Goal: Task Accomplishment & Management: Manage account settings

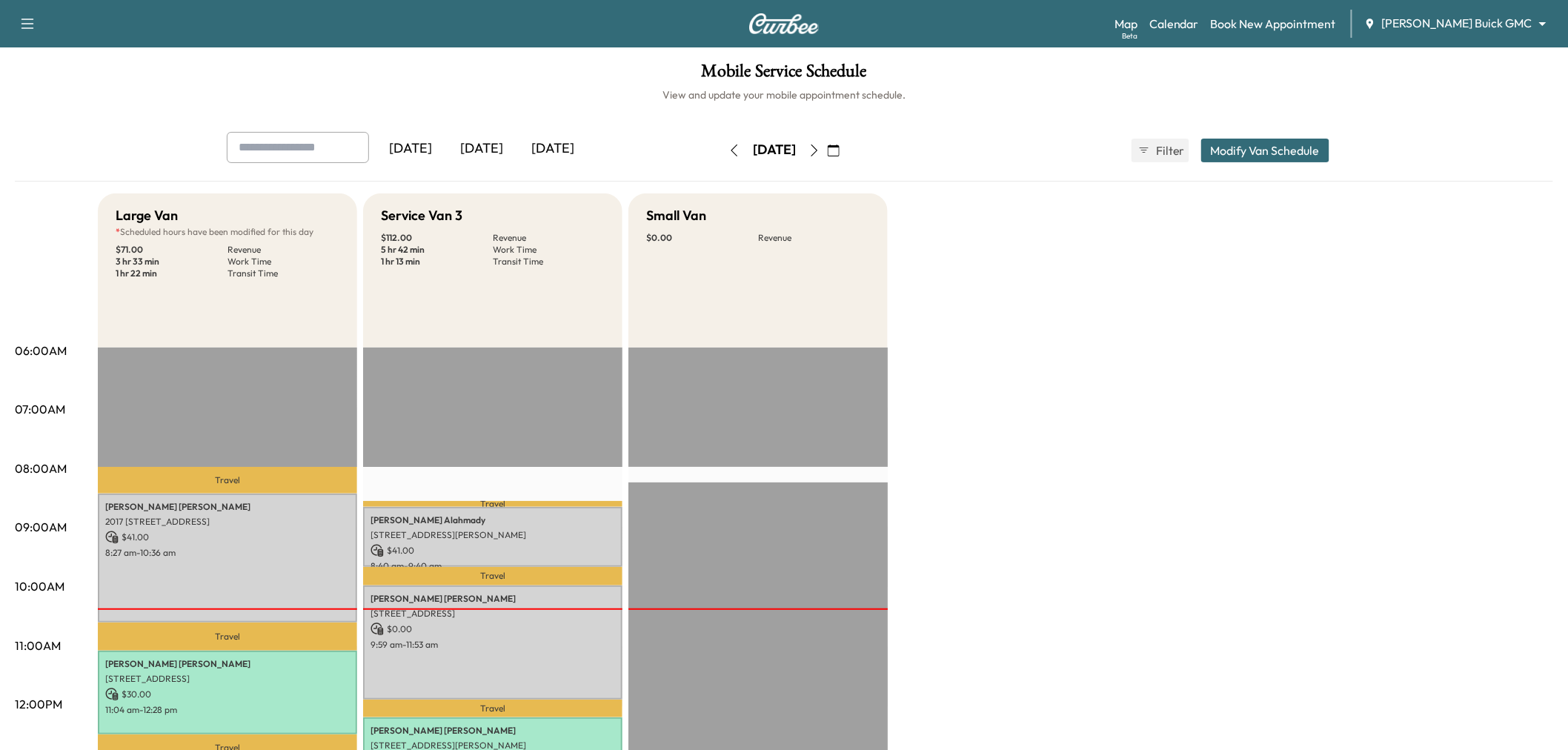
click at [827, 148] on button "button" at bounding box center [814, 150] width 25 height 24
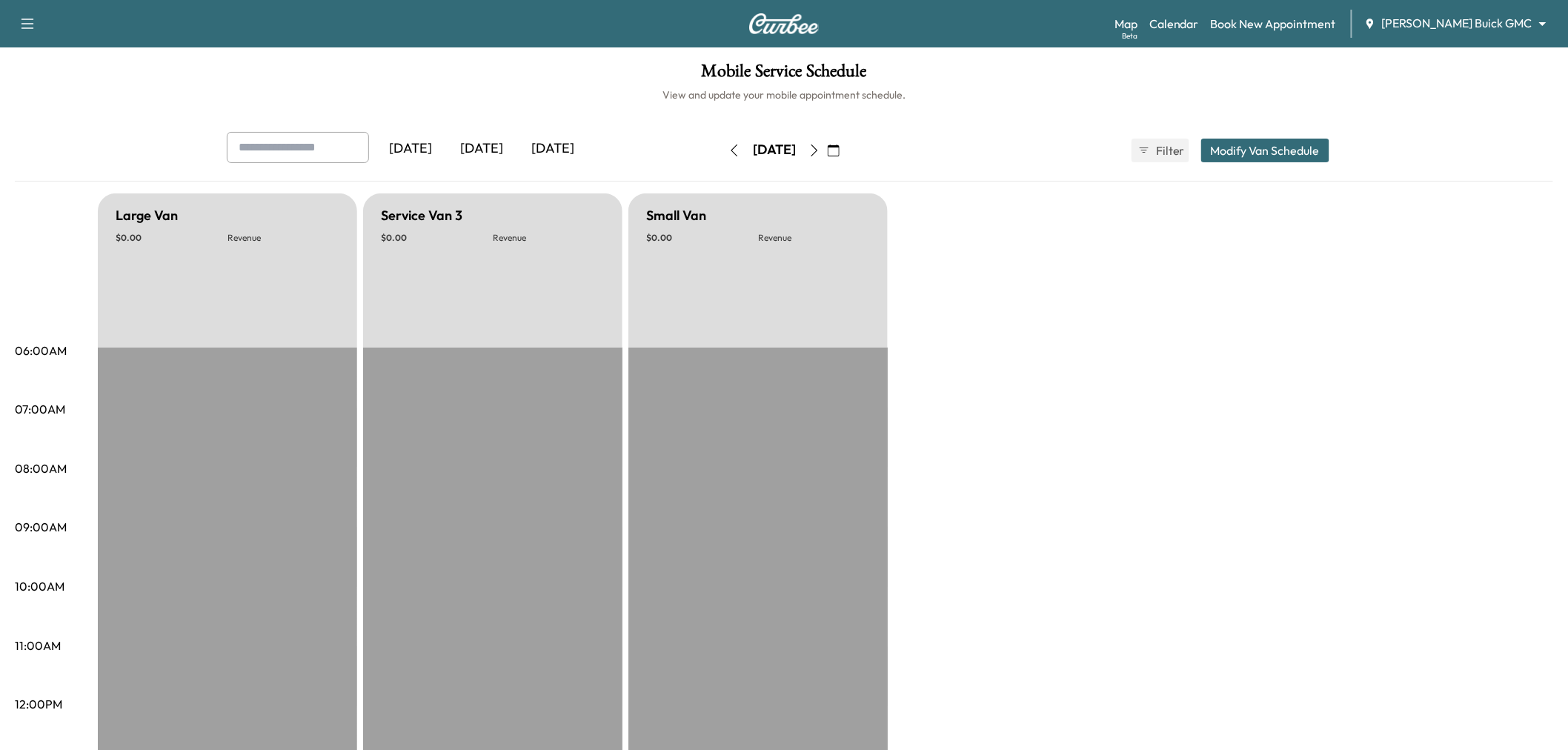
click at [827, 147] on button "button" at bounding box center [814, 150] width 25 height 24
click at [820, 147] on icon "button" at bounding box center [814, 150] width 12 height 12
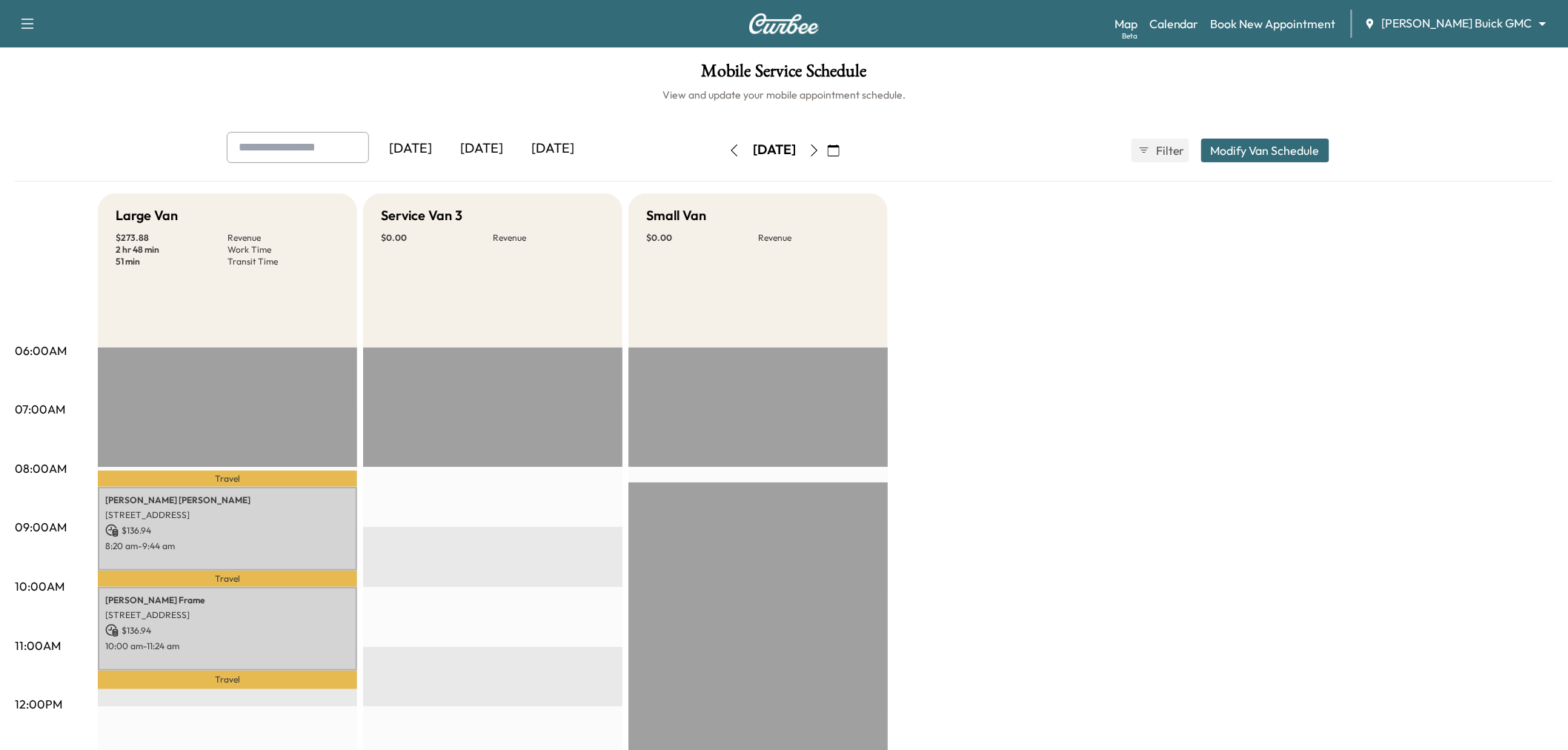
click at [1255, 148] on button "Modify Van Schedule" at bounding box center [1265, 150] width 128 height 24
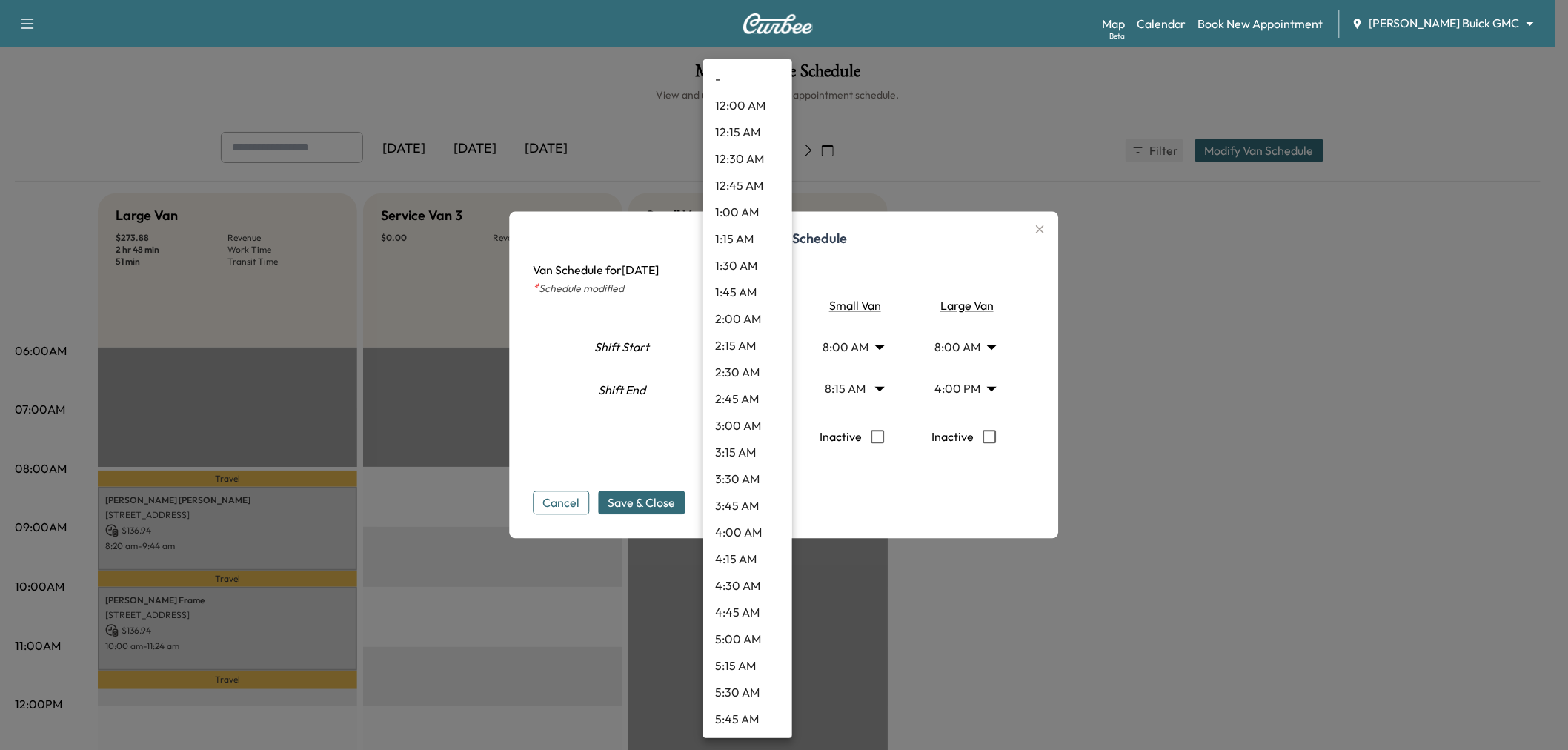
click at [754, 389] on body "Support Log Out Map Beta Calendar Book New Appointment [PERSON_NAME] Buick GMC …" at bounding box center [784, 375] width 1568 height 750
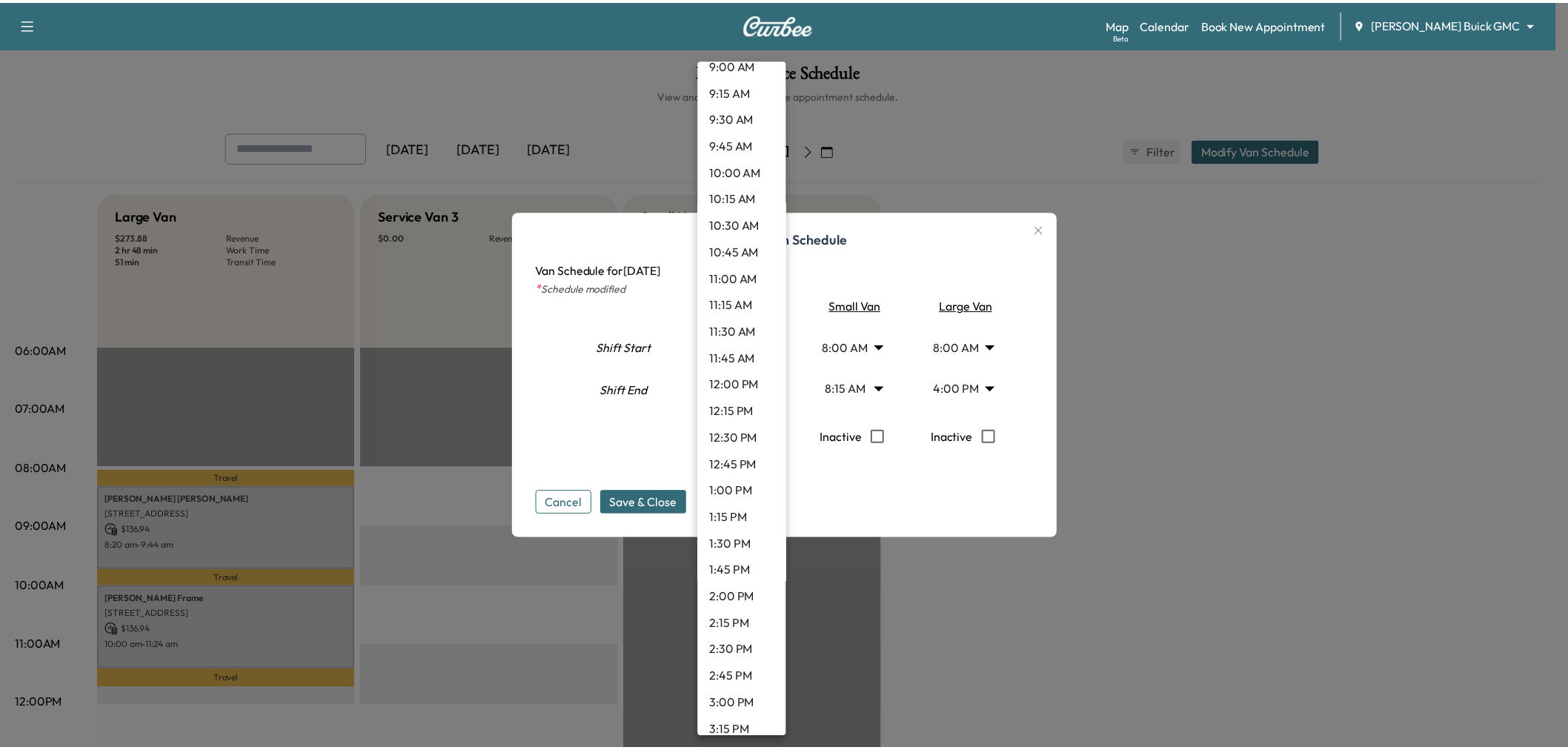
scroll to position [837, 0]
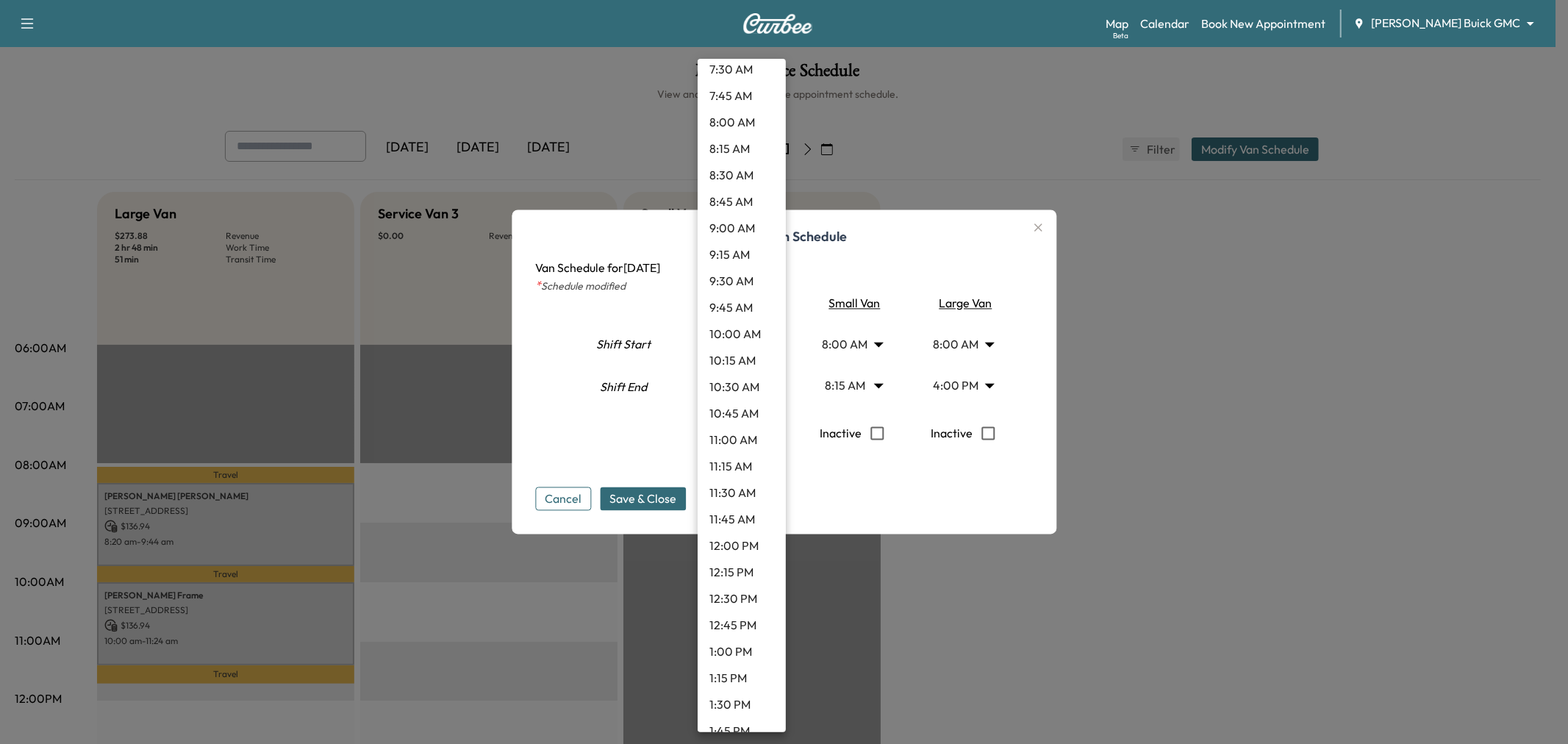
click at [730, 147] on li "8:15 AM" at bounding box center [741, 149] width 88 height 27
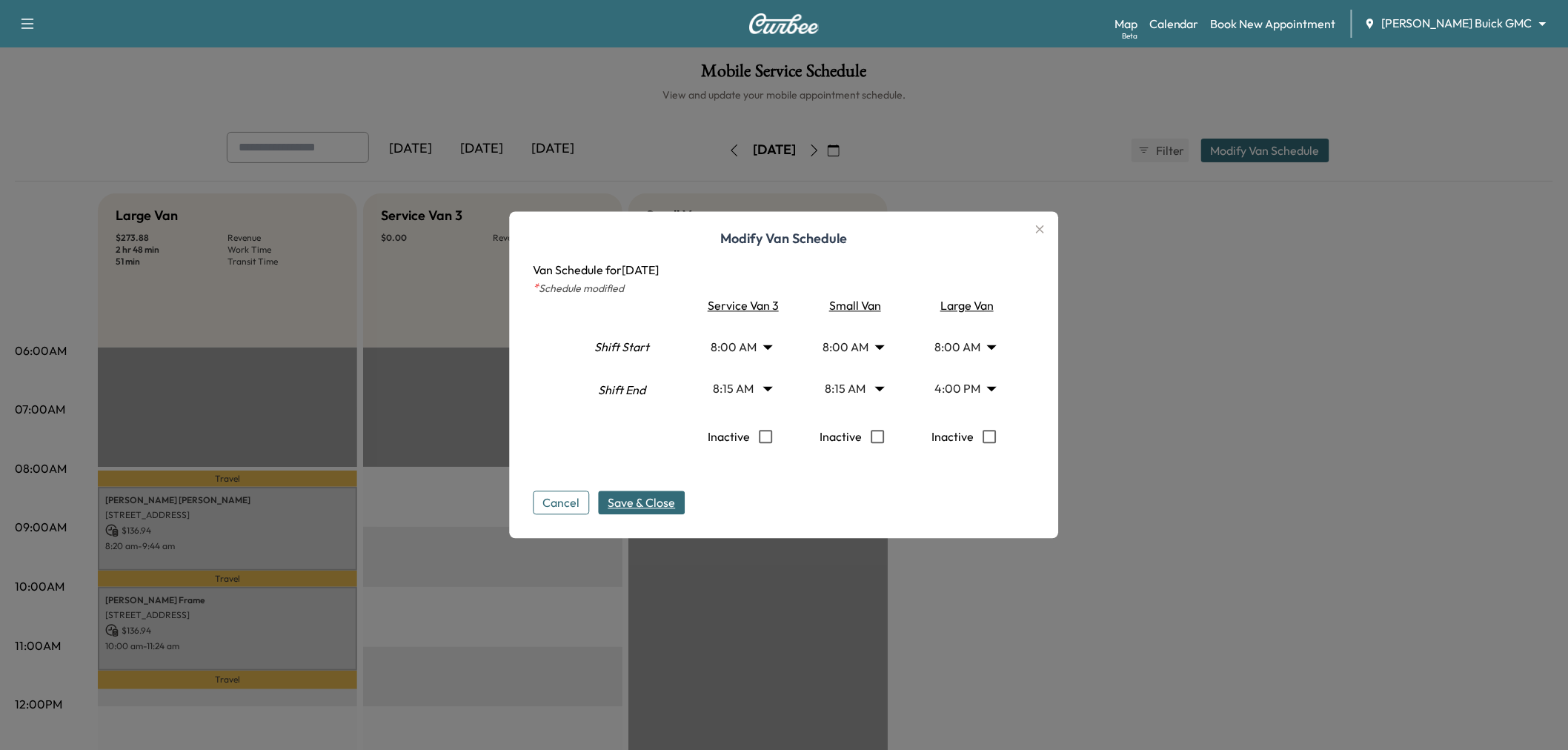
click at [661, 492] on button "Save & Close" at bounding box center [642, 503] width 86 height 24
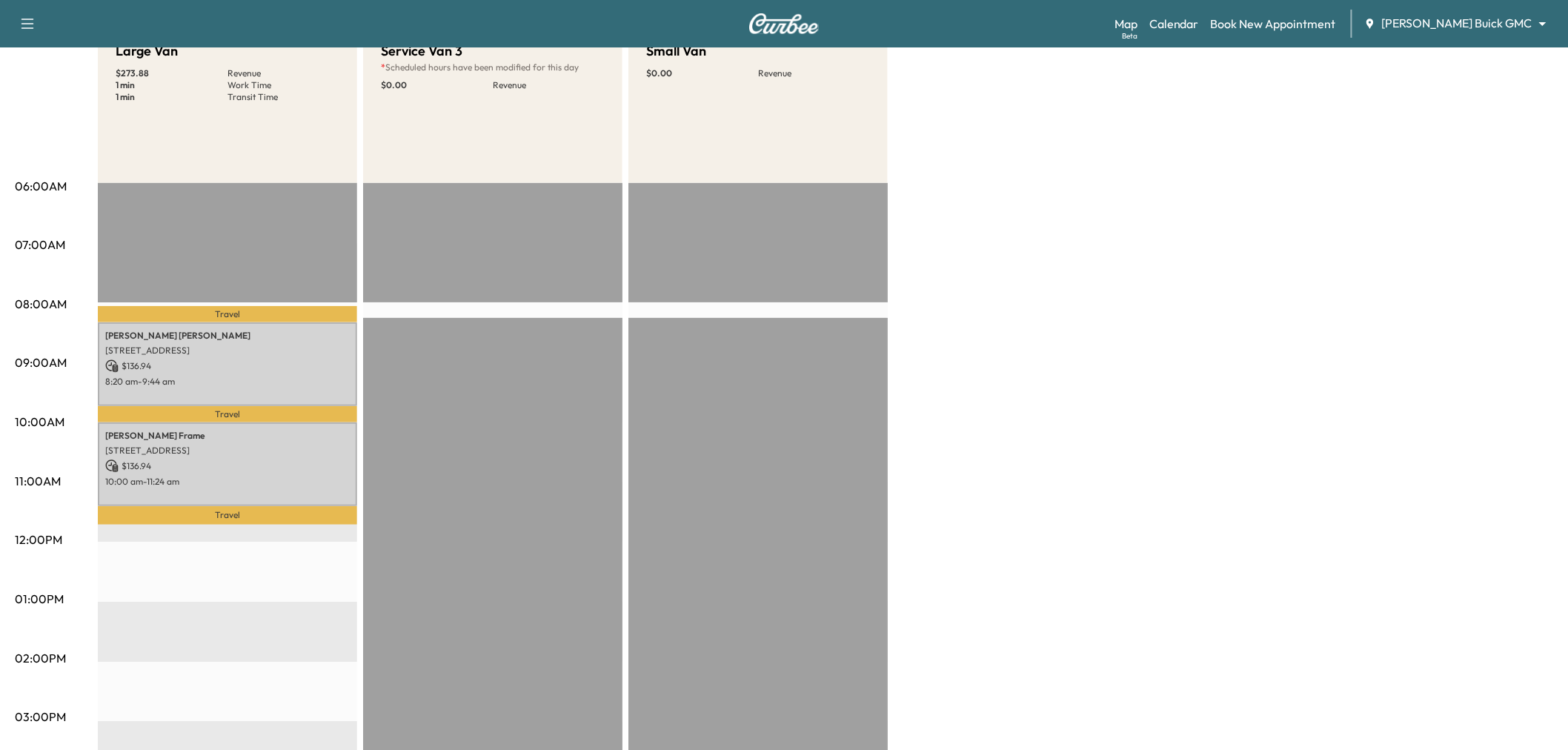
scroll to position [0, 0]
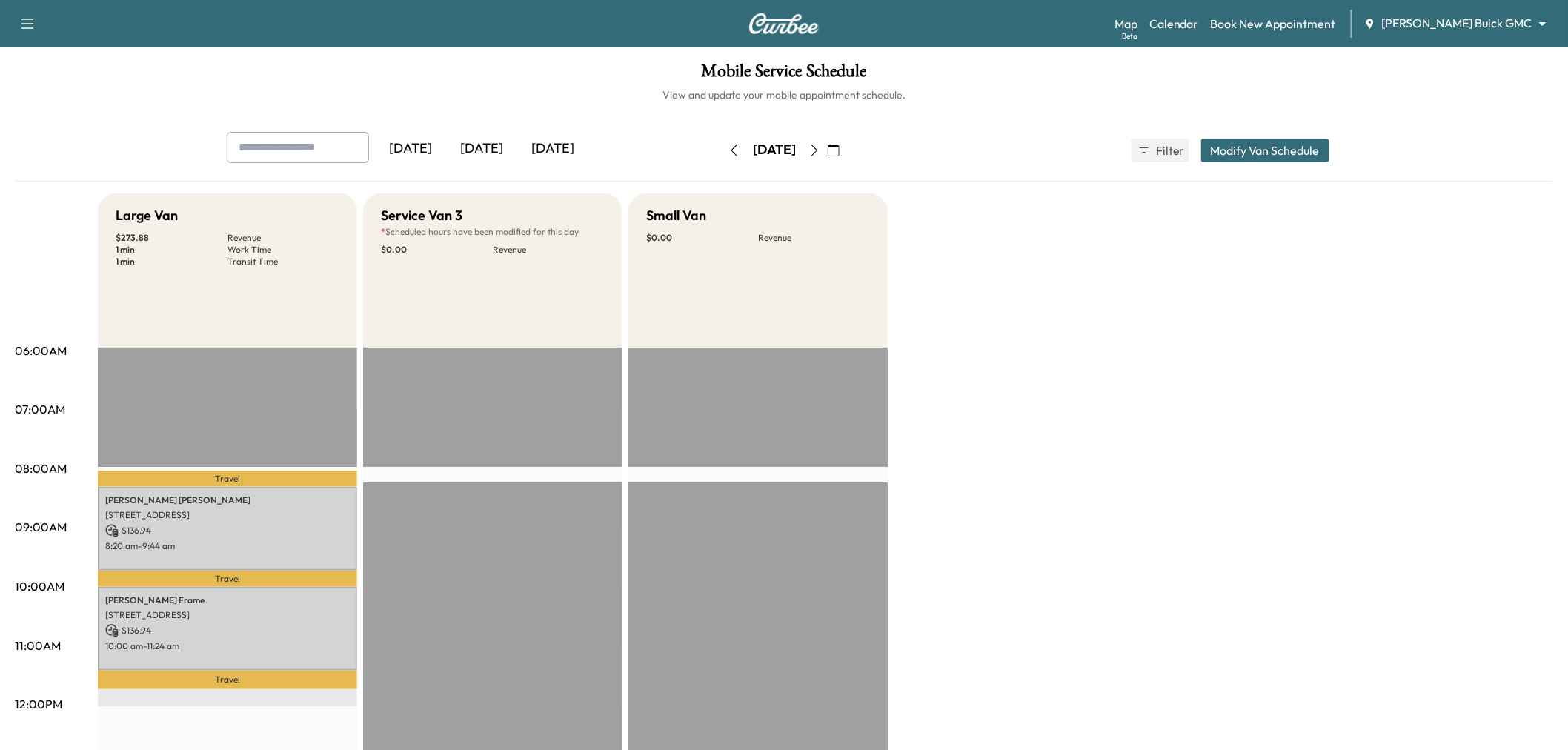
click at [820, 148] on icon "button" at bounding box center [814, 150] width 12 height 12
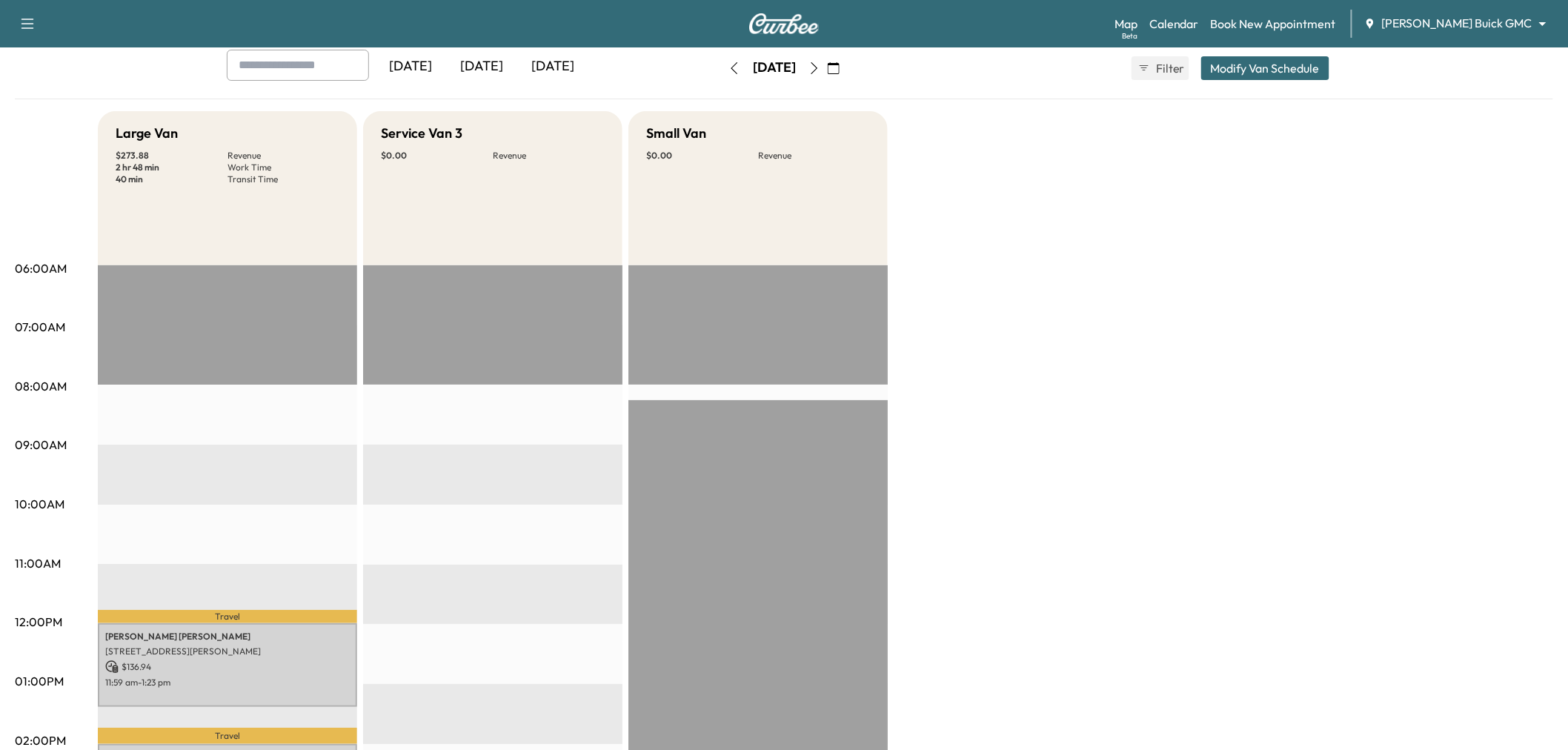
scroll to position [247, 0]
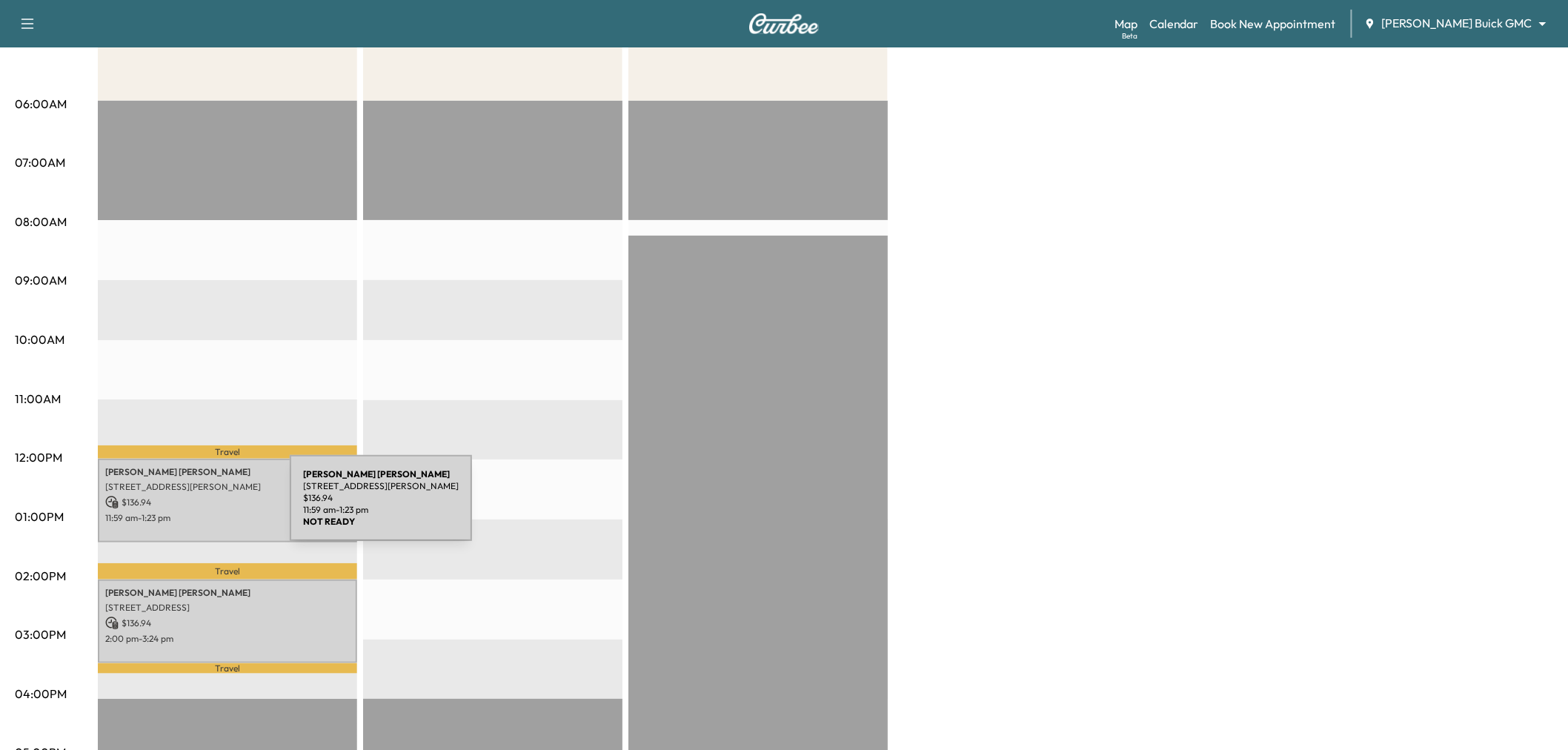
click at [178, 512] on p "11:59 am - 1:23 pm" at bounding box center [227, 518] width 245 height 12
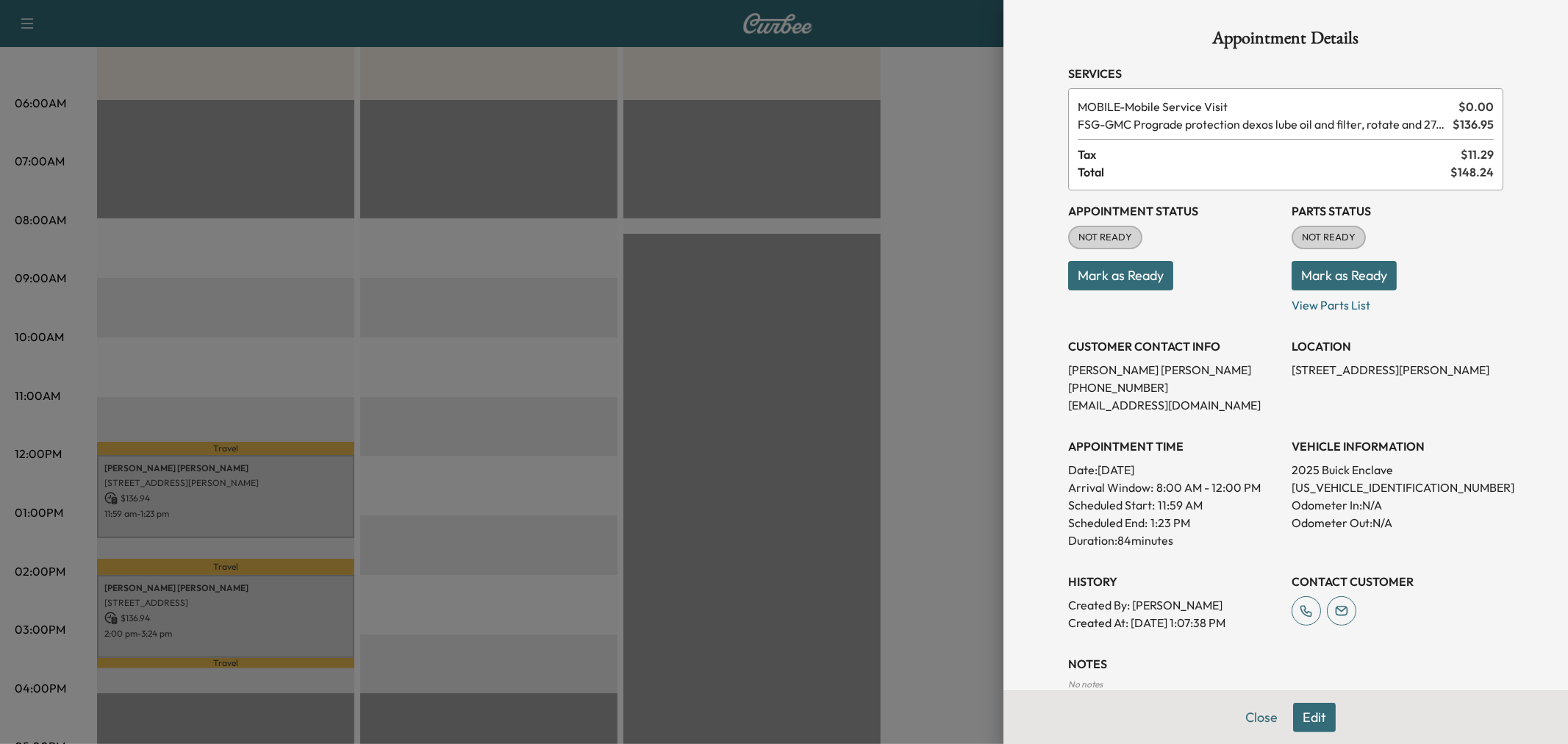
click at [282, 339] on div at bounding box center [784, 372] width 1568 height 744
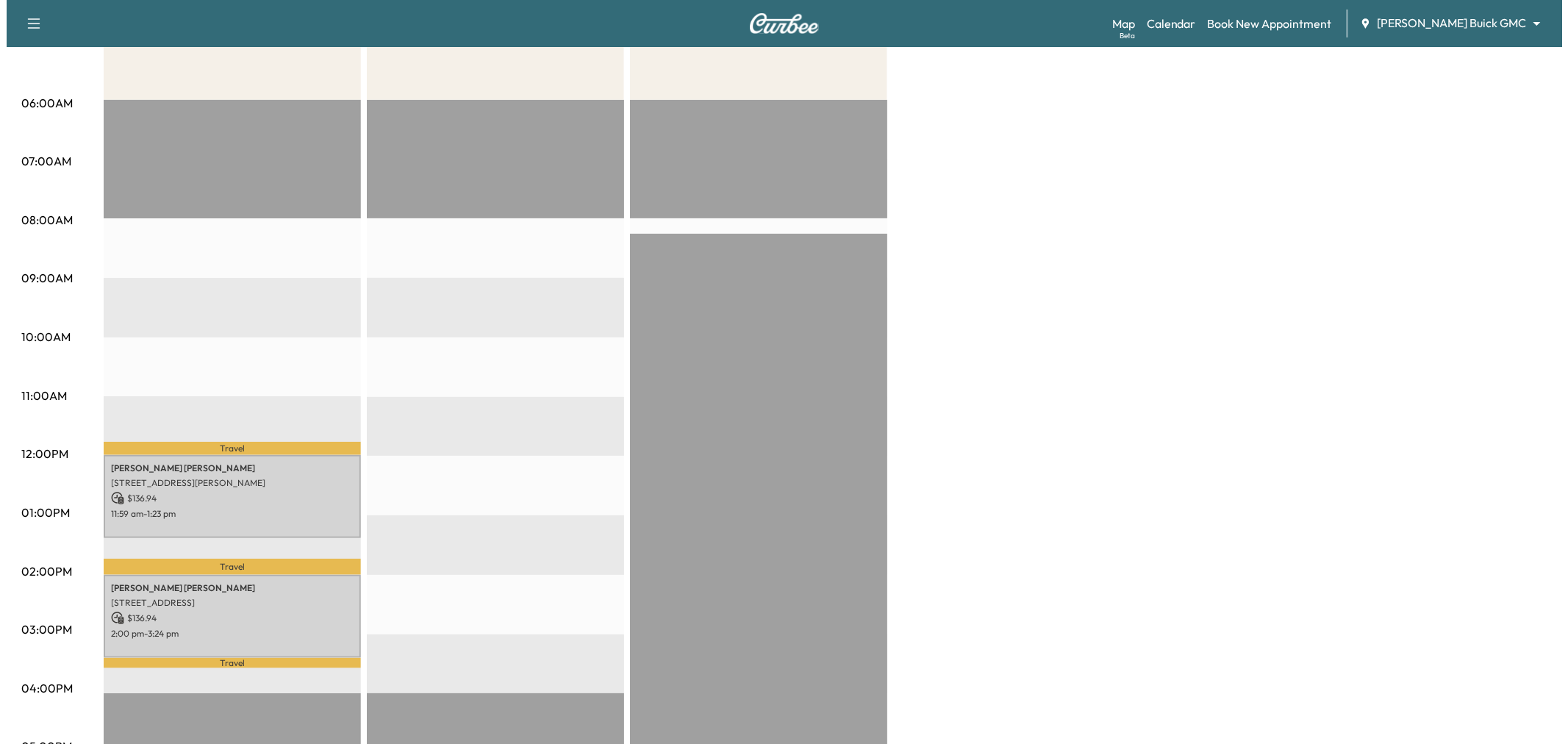
scroll to position [0, 0]
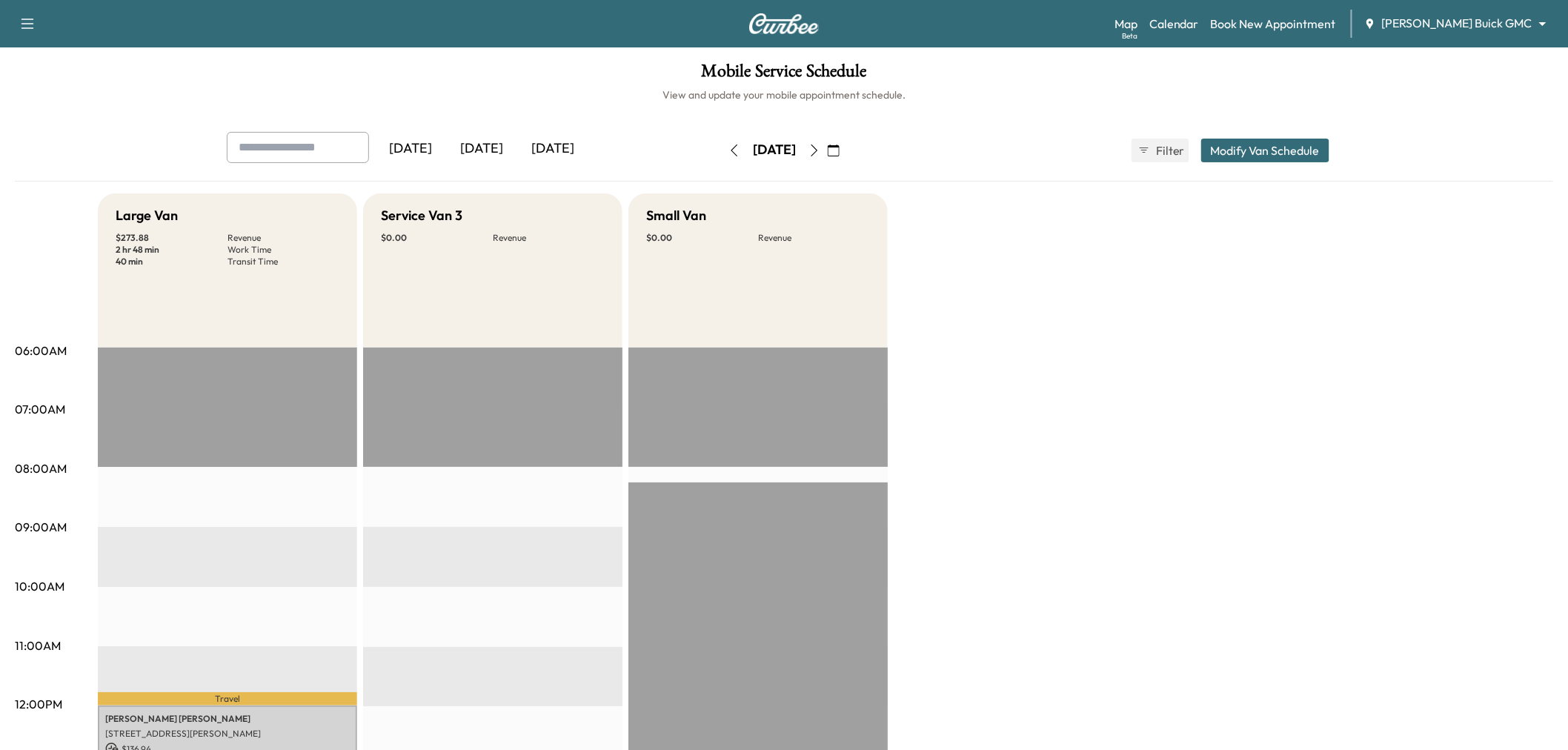
click at [547, 138] on div "[DATE]" at bounding box center [553, 149] width 71 height 34
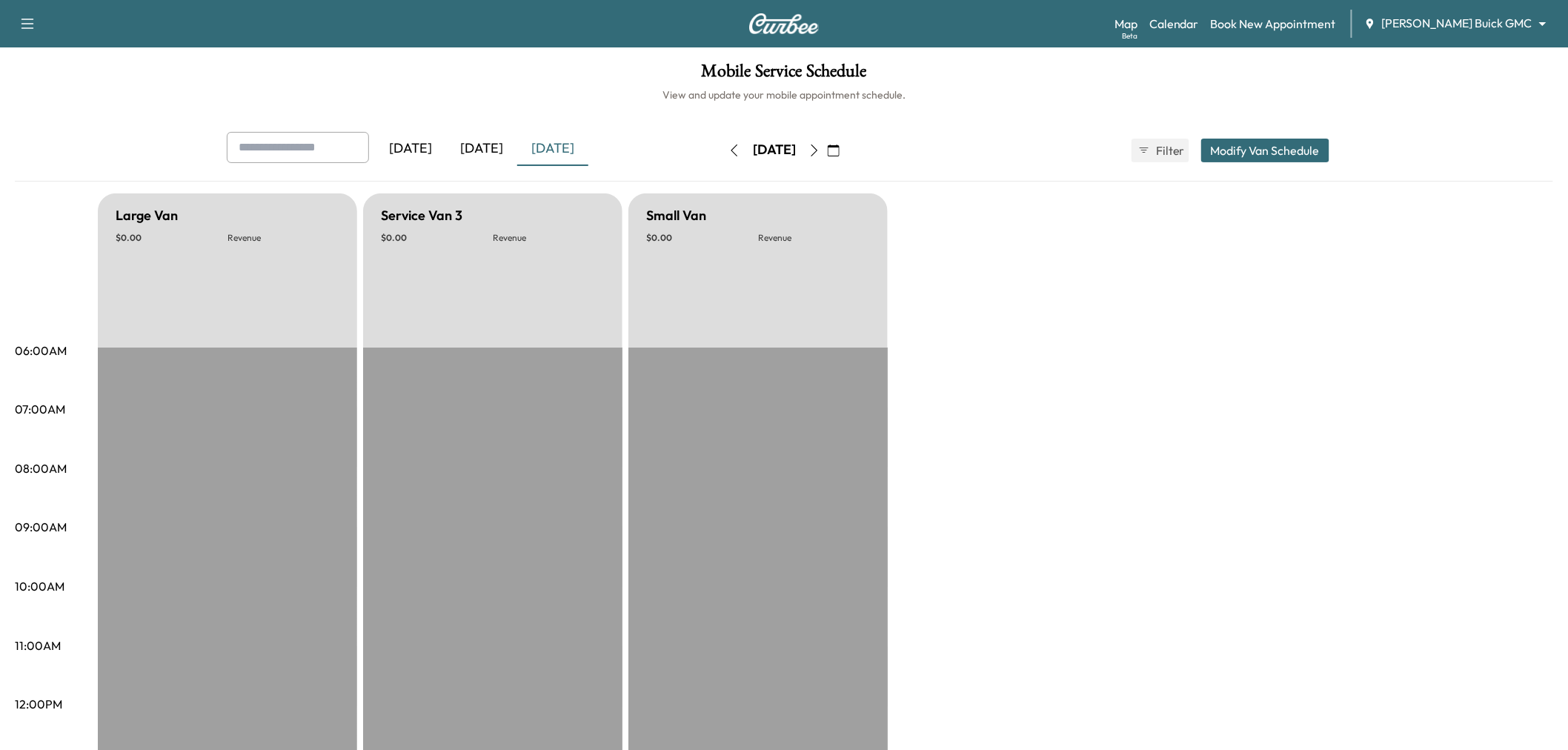
click at [820, 147] on icon "button" at bounding box center [814, 150] width 12 height 12
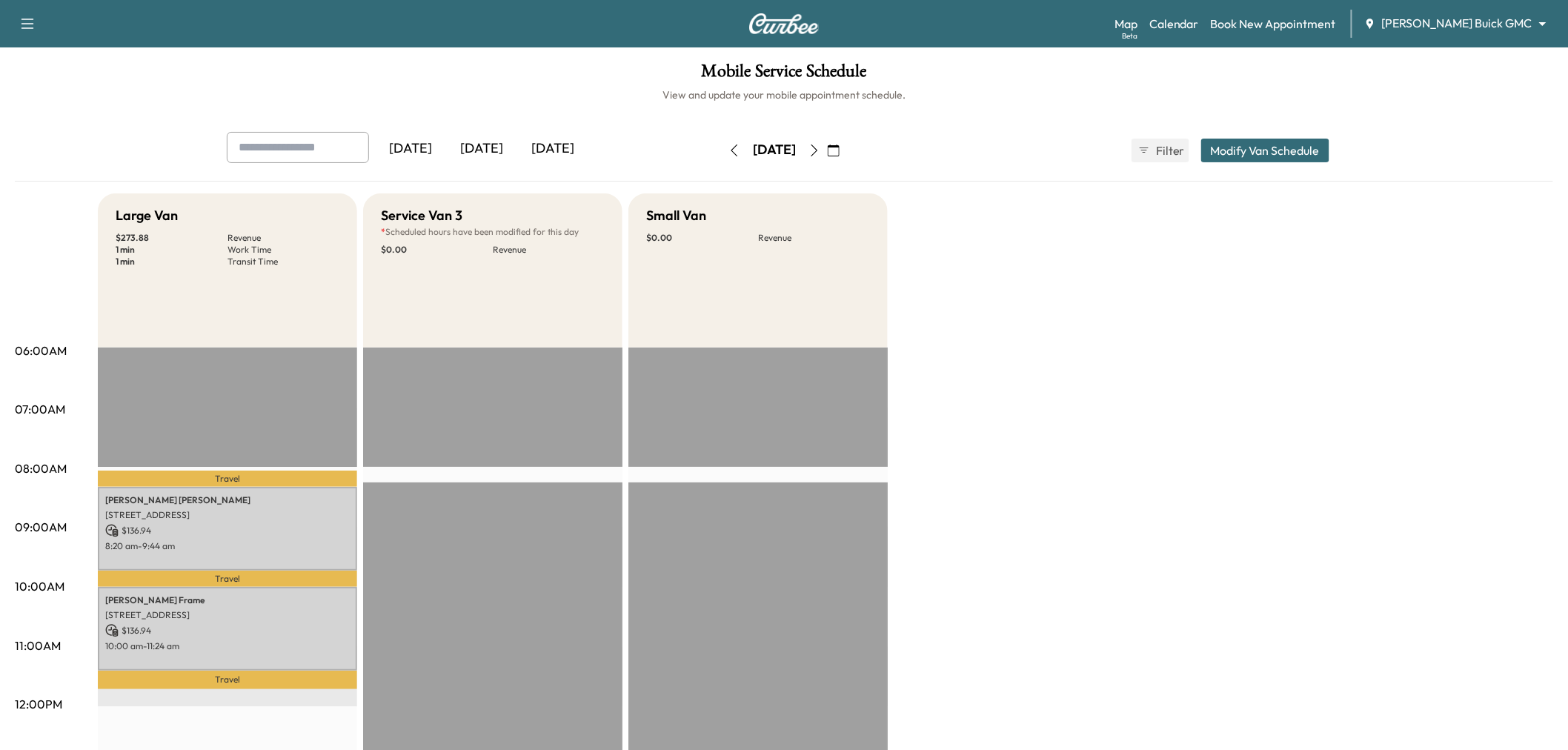
click at [820, 147] on icon "button" at bounding box center [814, 150] width 12 height 12
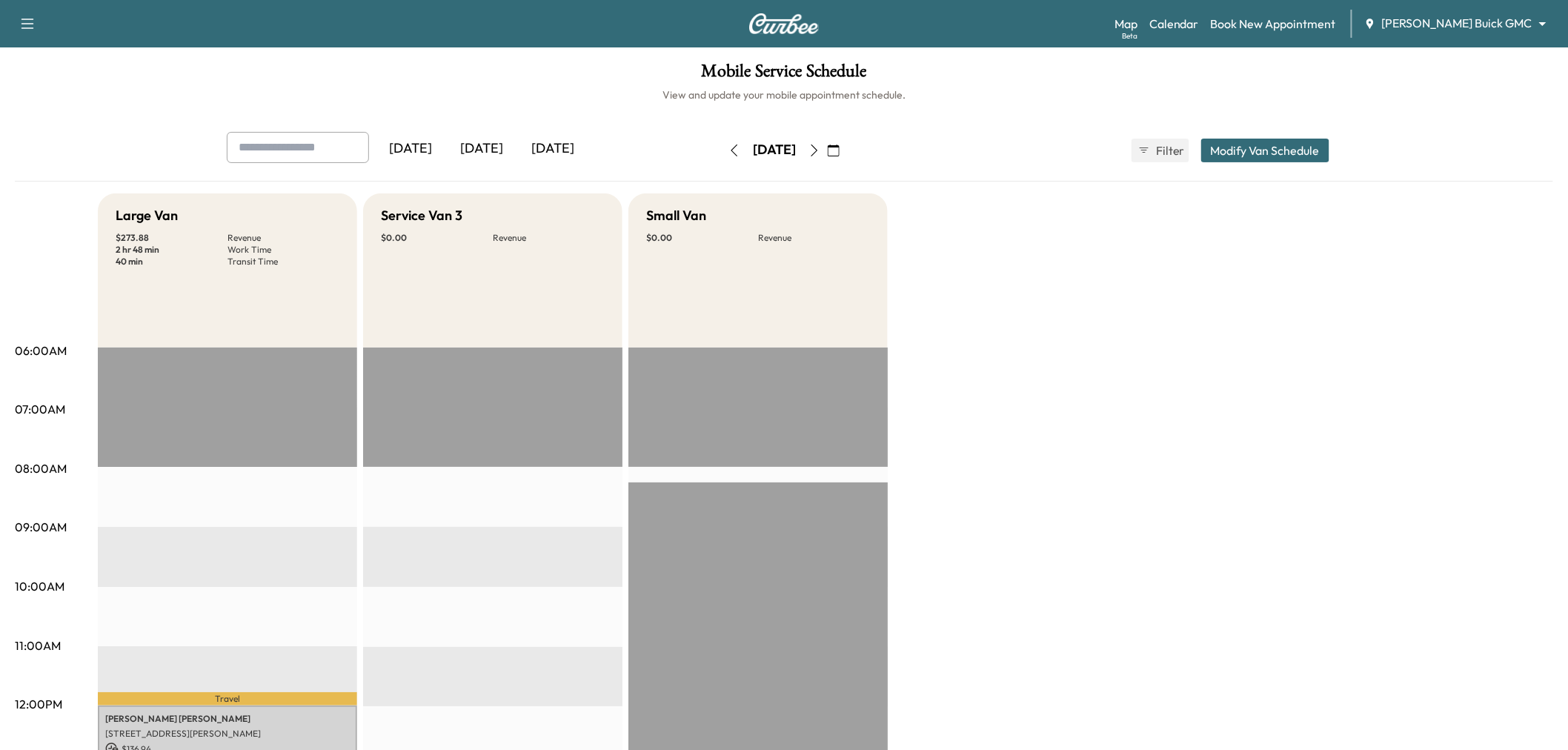
click at [1261, 154] on button "Modify Van Schedule" at bounding box center [1265, 150] width 128 height 24
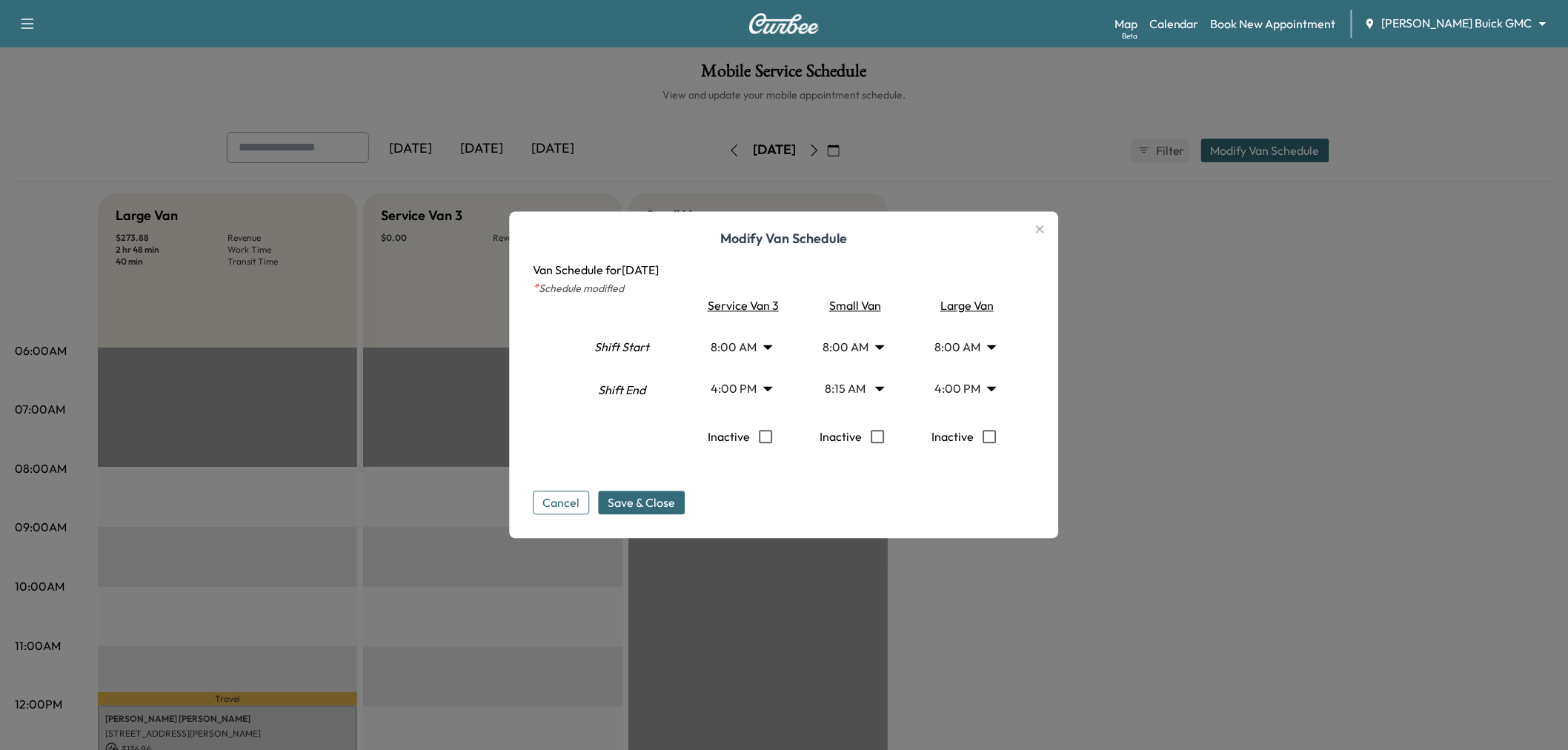
click at [746, 387] on body "Support Log Out Map Beta Calendar Book New Appointment [PERSON_NAME] Buick GMC …" at bounding box center [784, 375] width 1568 height 750
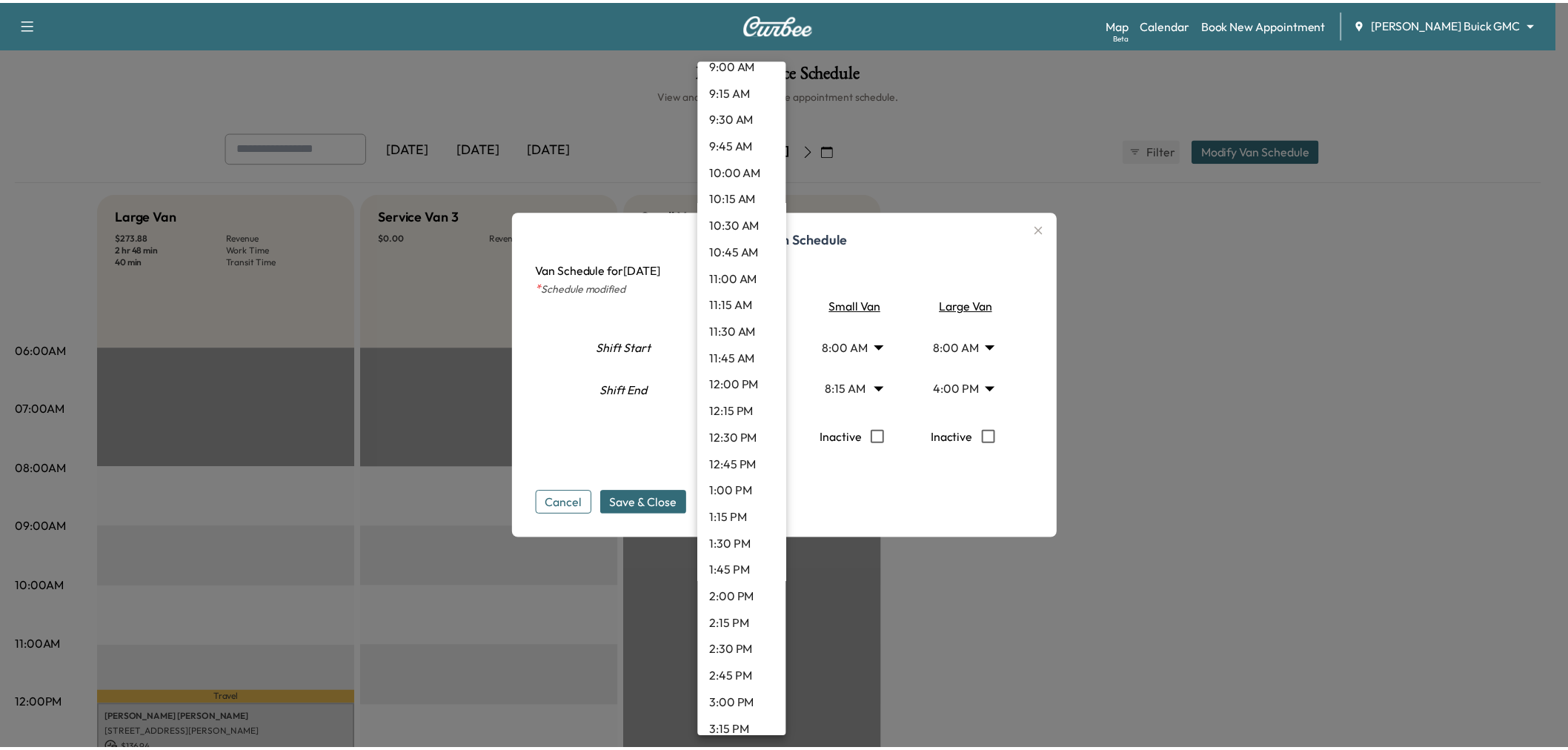
scroll to position [837, 0]
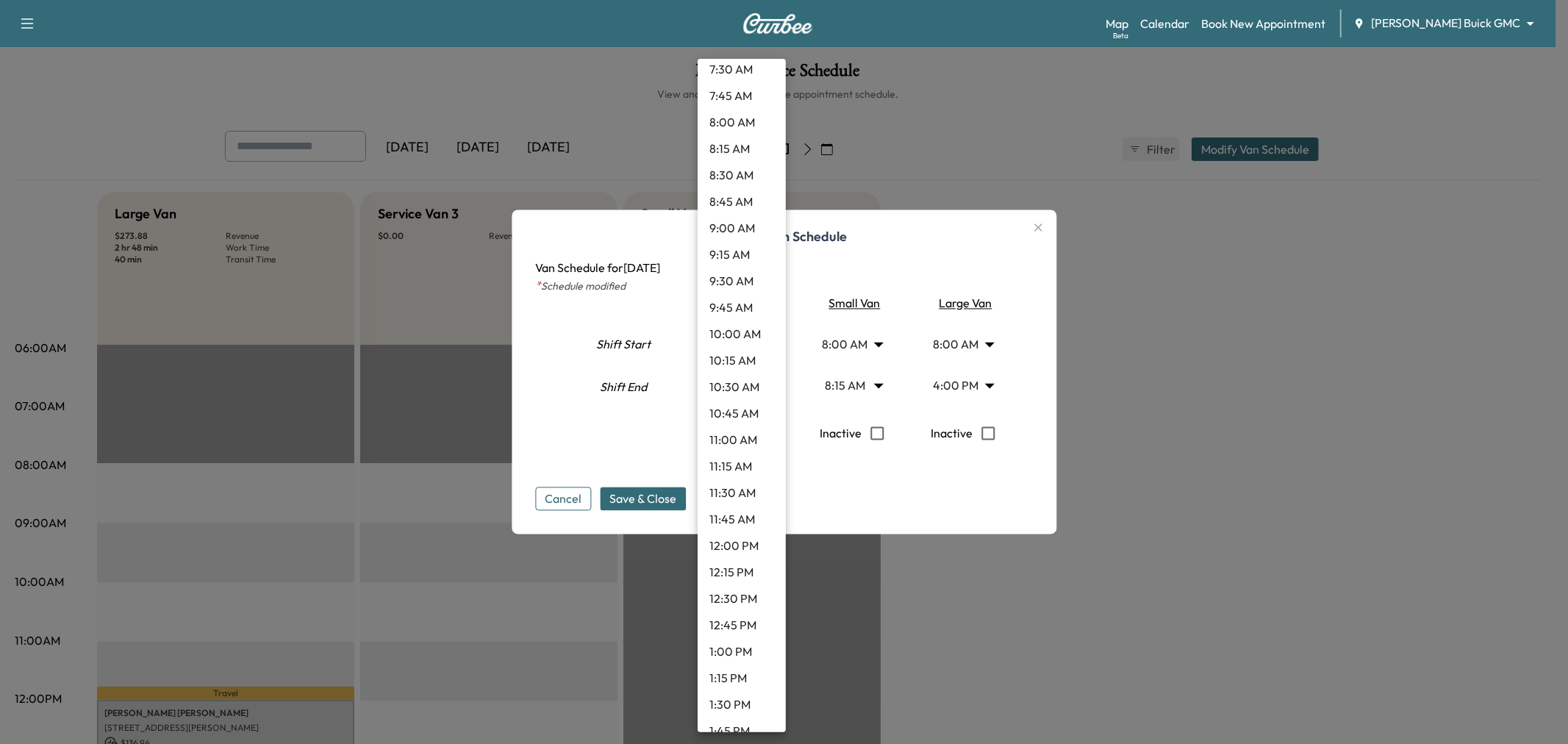
click at [726, 149] on li "8:15 AM" at bounding box center [741, 149] width 88 height 27
type input "****"
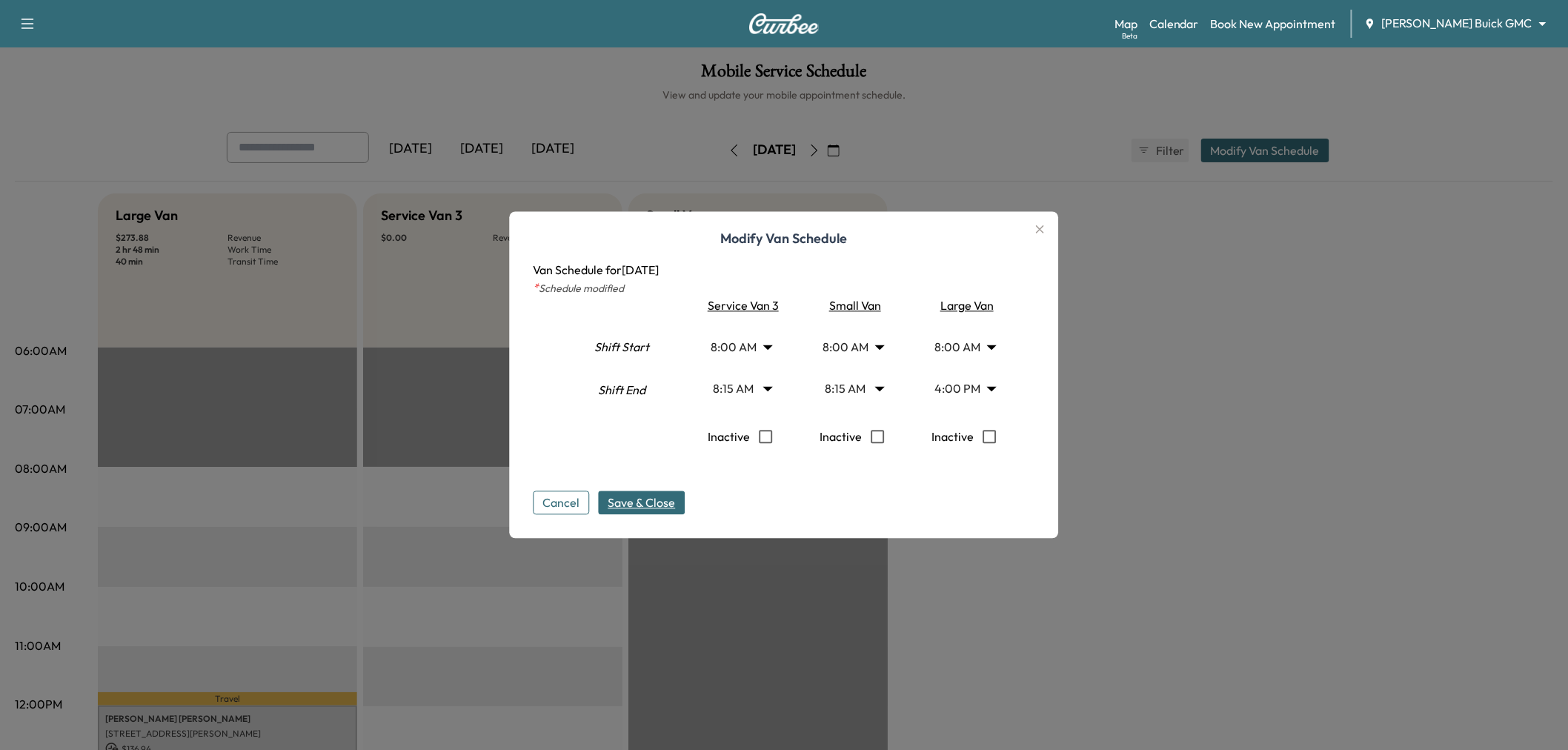
click at [655, 495] on span "Save & Close" at bounding box center [642, 503] width 67 height 18
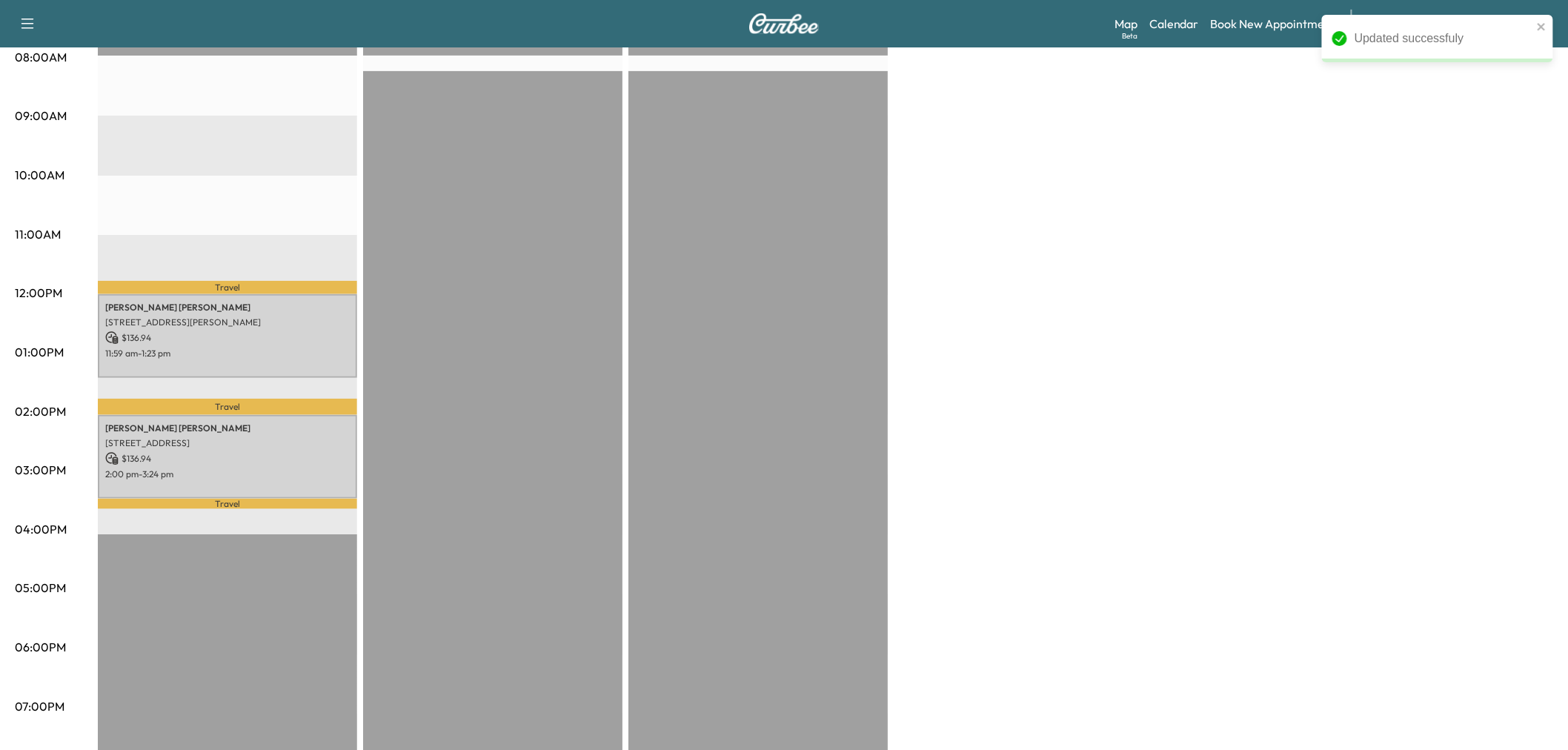
scroll to position [0, 0]
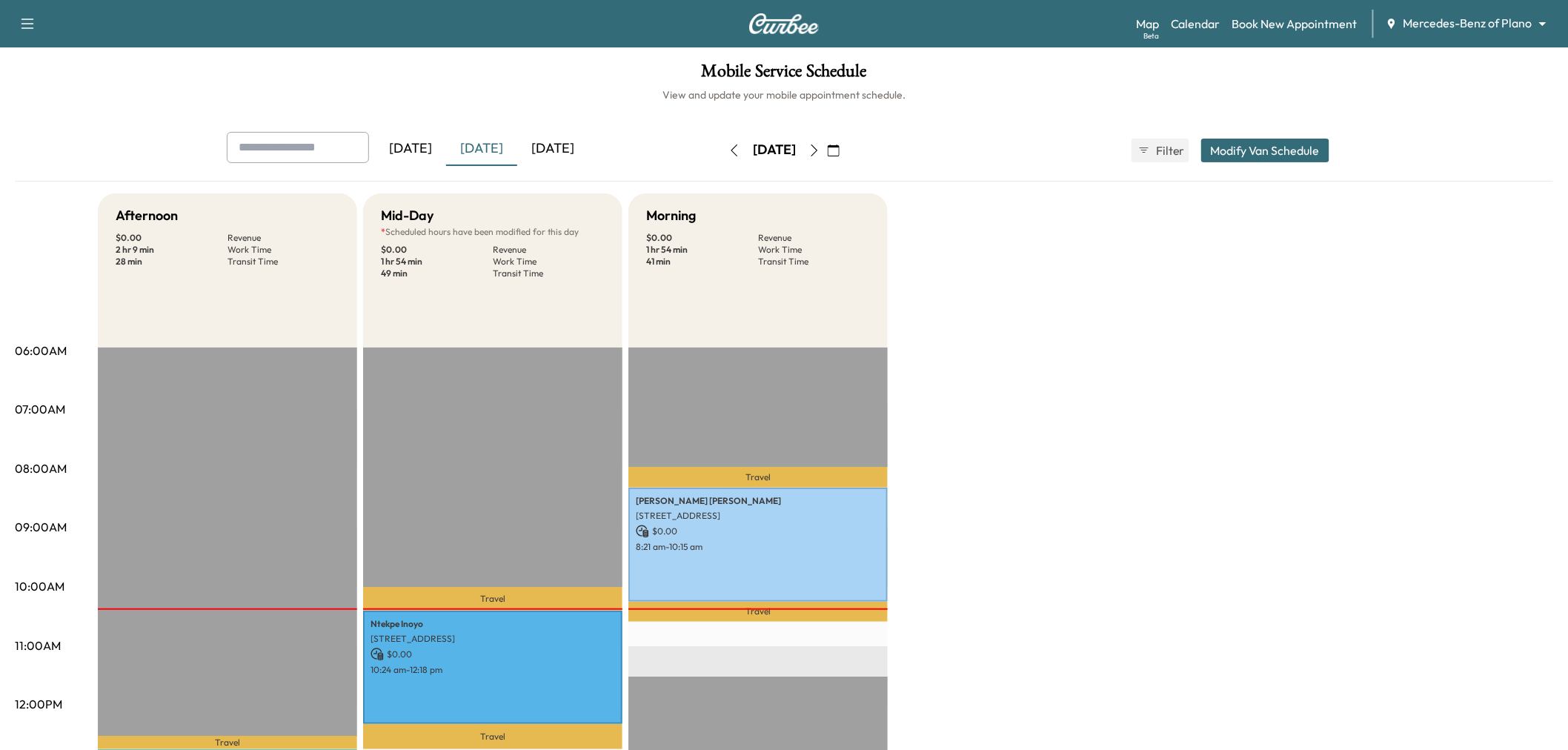
click at [541, 138] on div "[DATE]" at bounding box center [553, 149] width 71 height 34
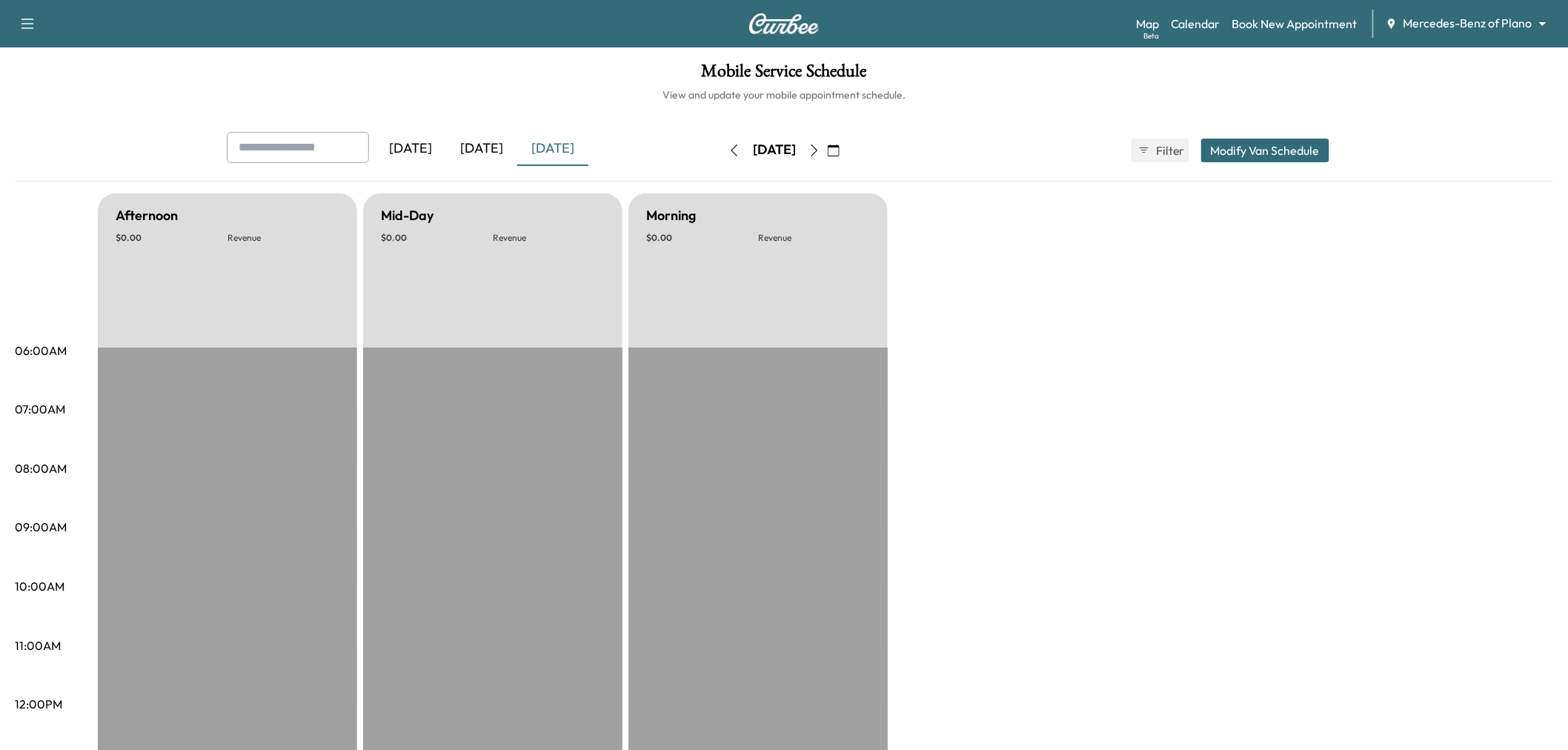
click at [820, 144] on icon "button" at bounding box center [814, 150] width 12 height 12
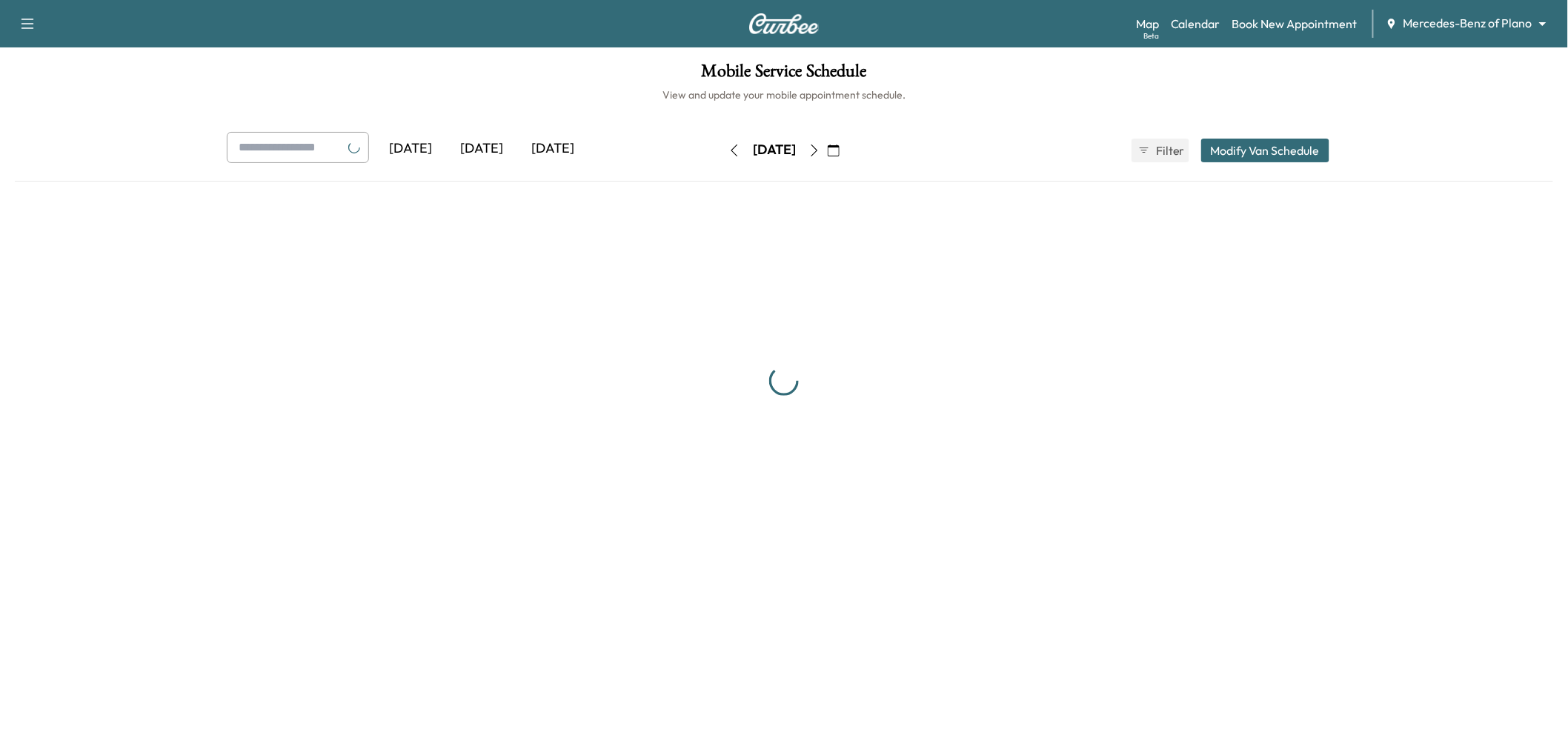
click at [820, 144] on icon "button" at bounding box center [814, 150] width 12 height 12
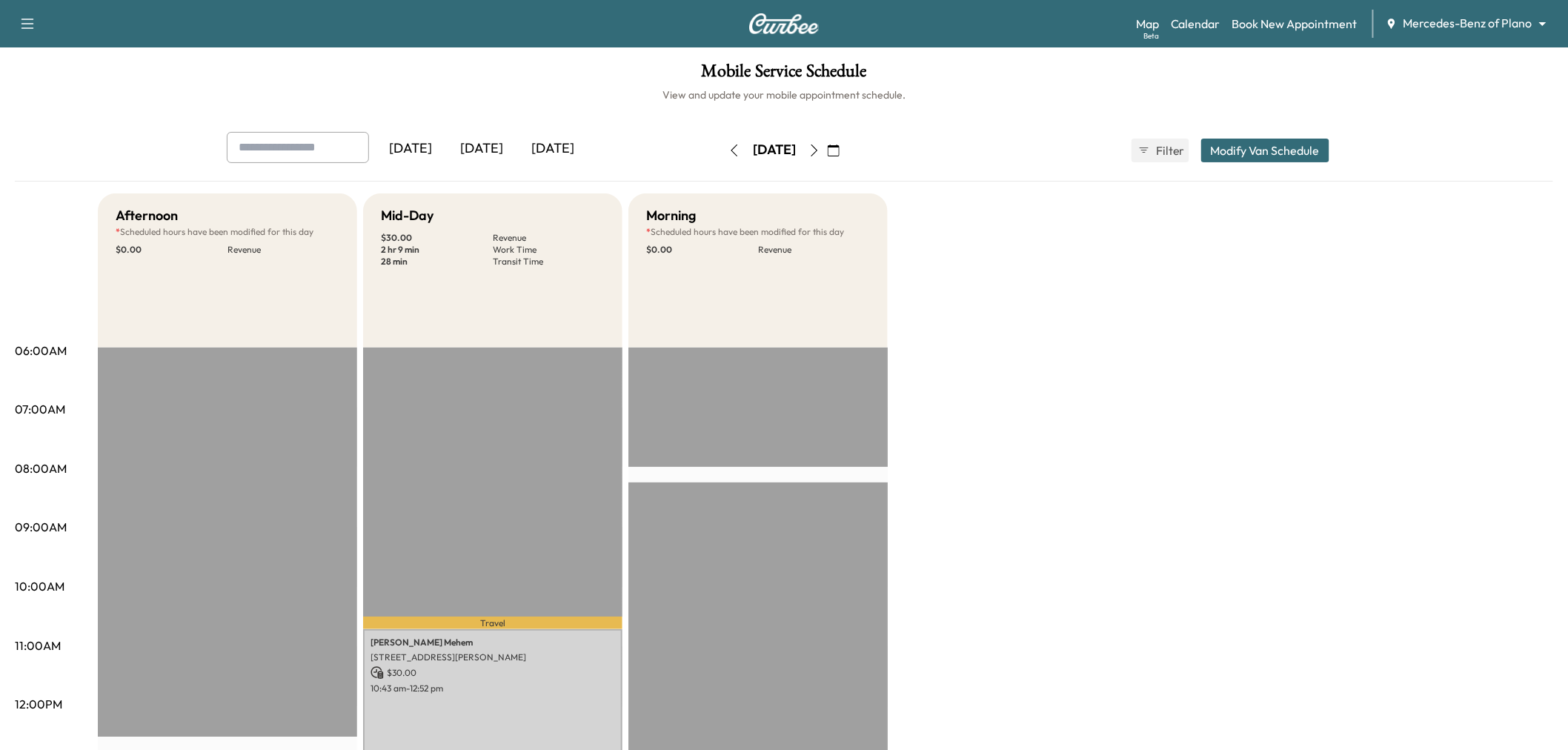
click at [1291, 149] on button "Modify Van Schedule" at bounding box center [1265, 150] width 128 height 24
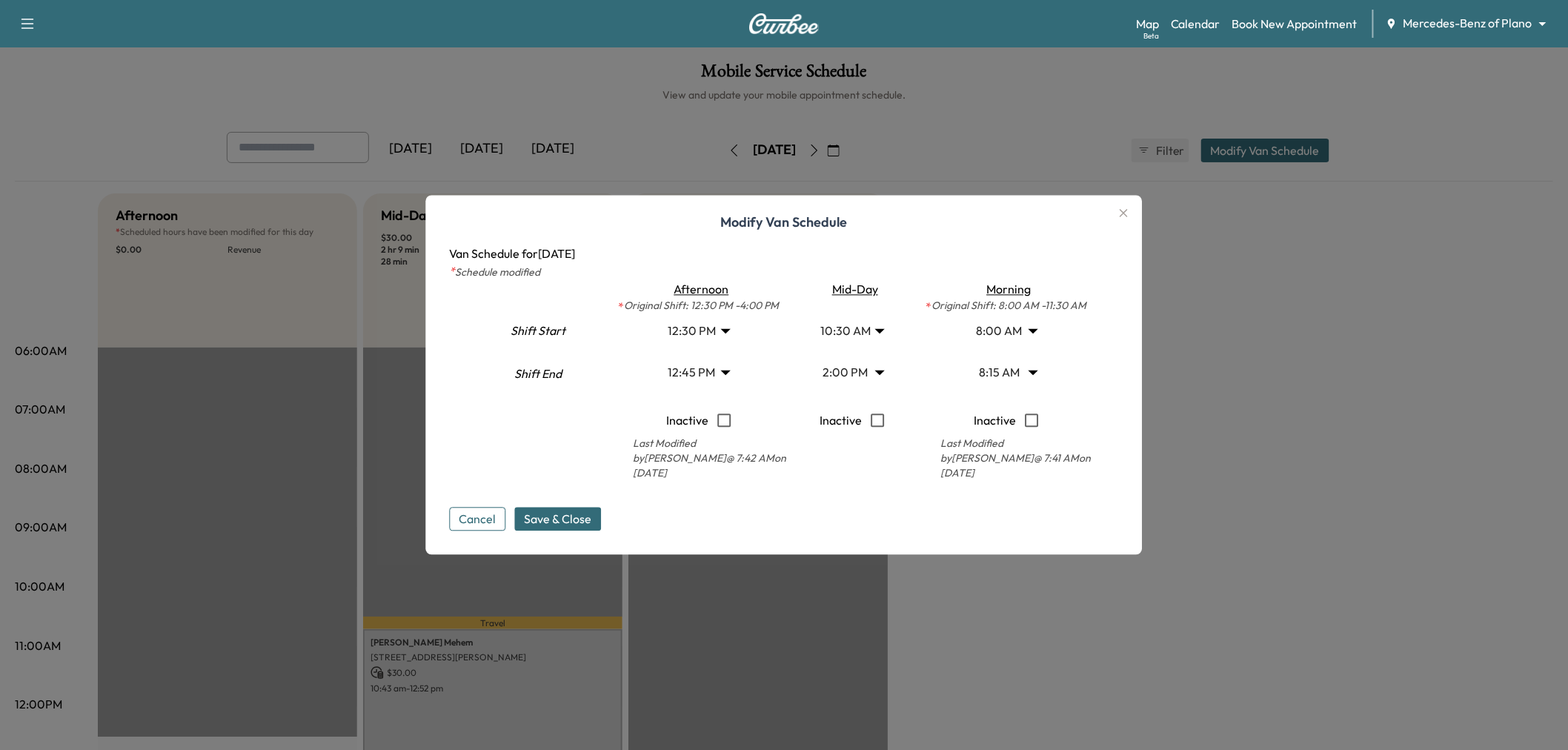
click at [713, 376] on body "Support Log Out Map Beta Calendar Book New Appointment Mercedes-Benz of Plano *…" at bounding box center [784, 375] width 1568 height 750
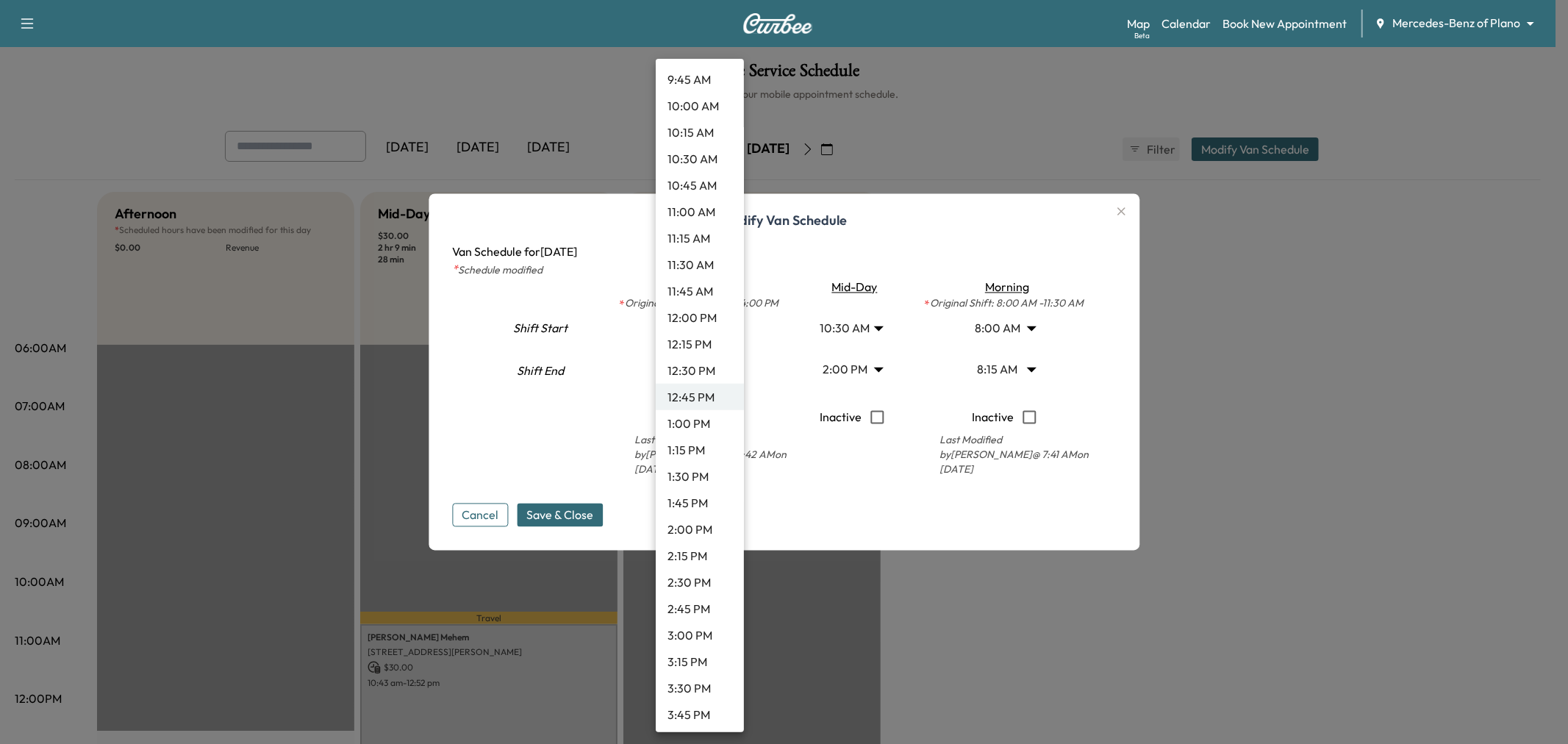
scroll to position [1140, 0]
click at [692, 662] on li "4:00 PM" at bounding box center [699, 659] width 88 height 27
type input "**"
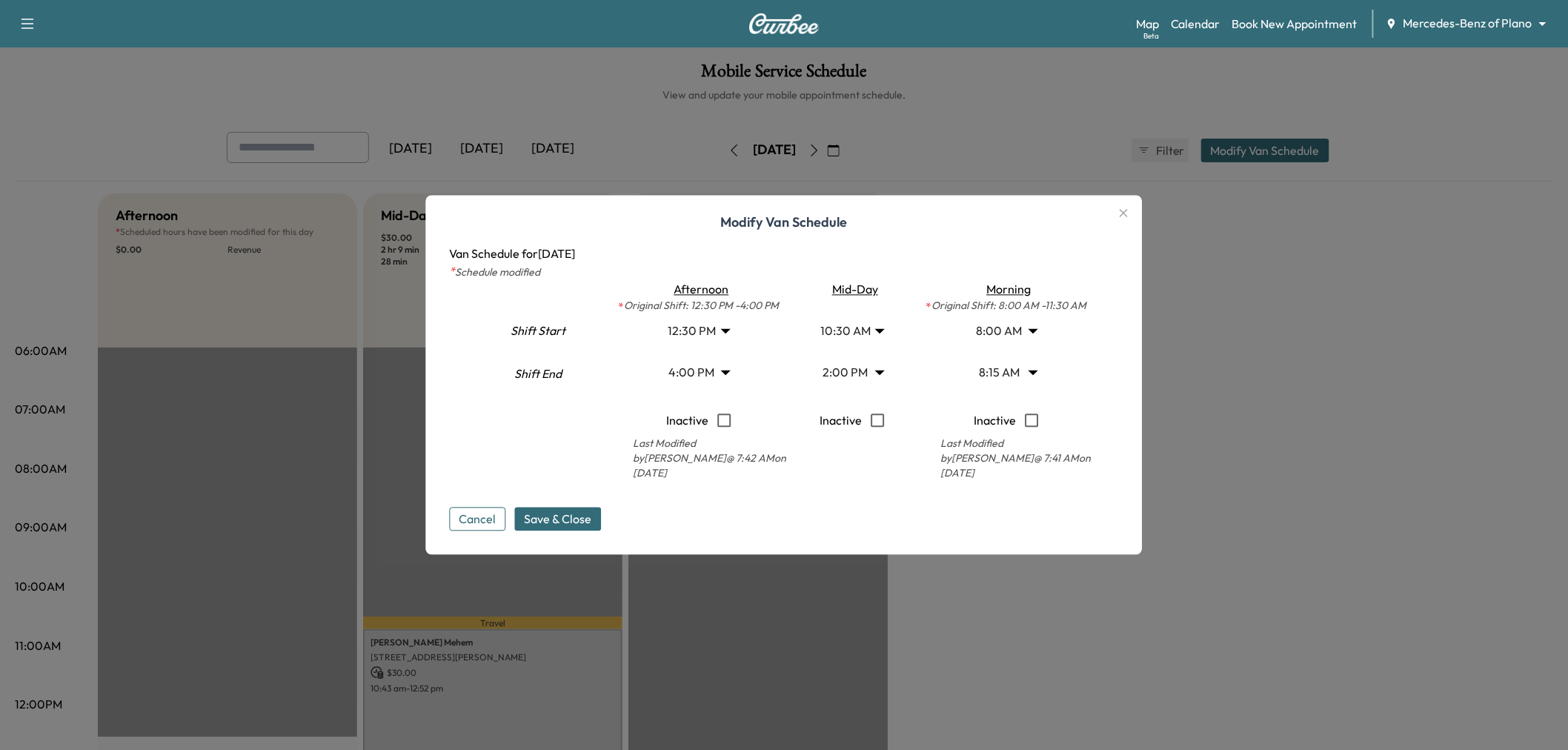
click at [999, 367] on body "Support Log Out Map Beta Calendar Book New Appointment Mercedes-Benz of Plano *…" at bounding box center [784, 375] width 1568 height 750
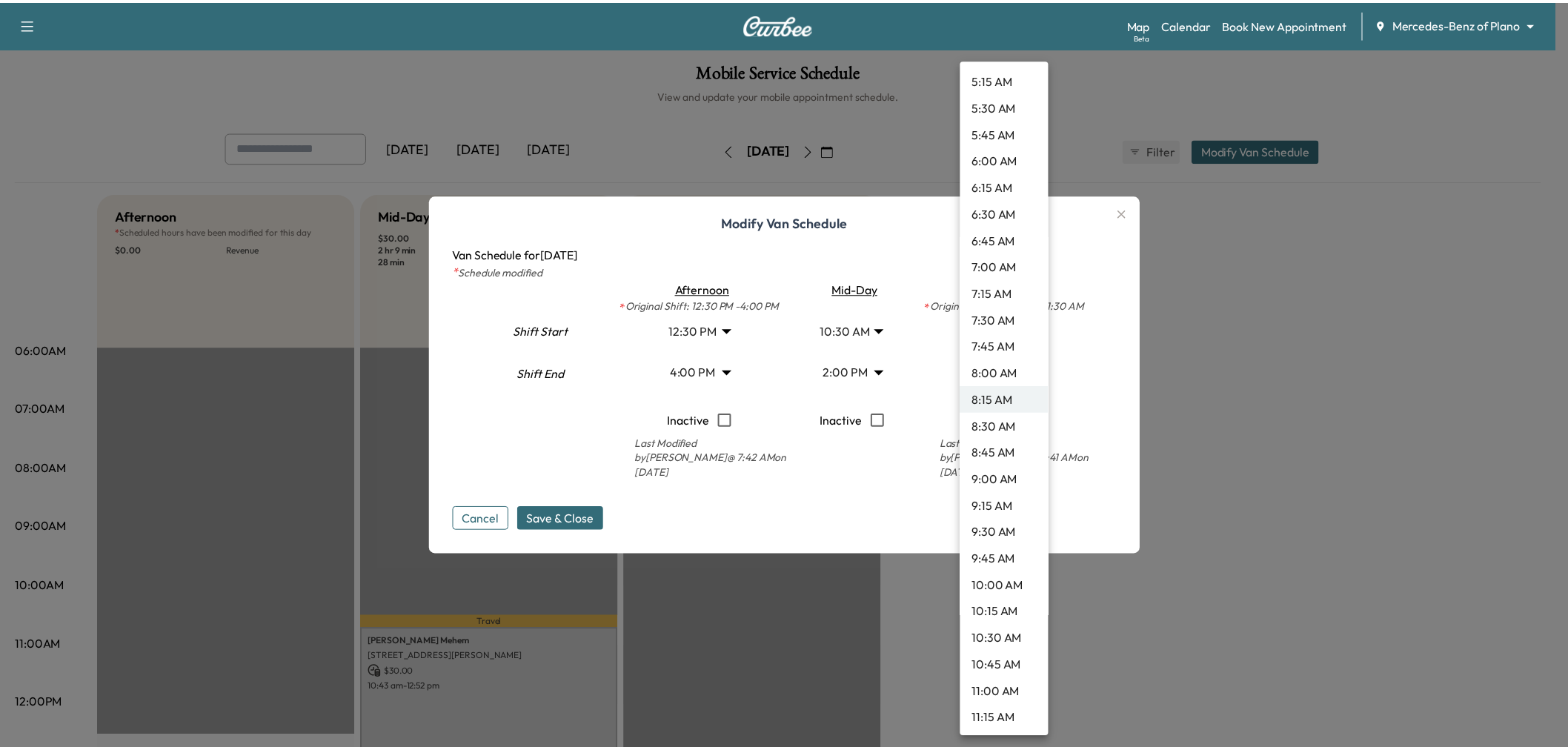
scroll to position [669, 0]
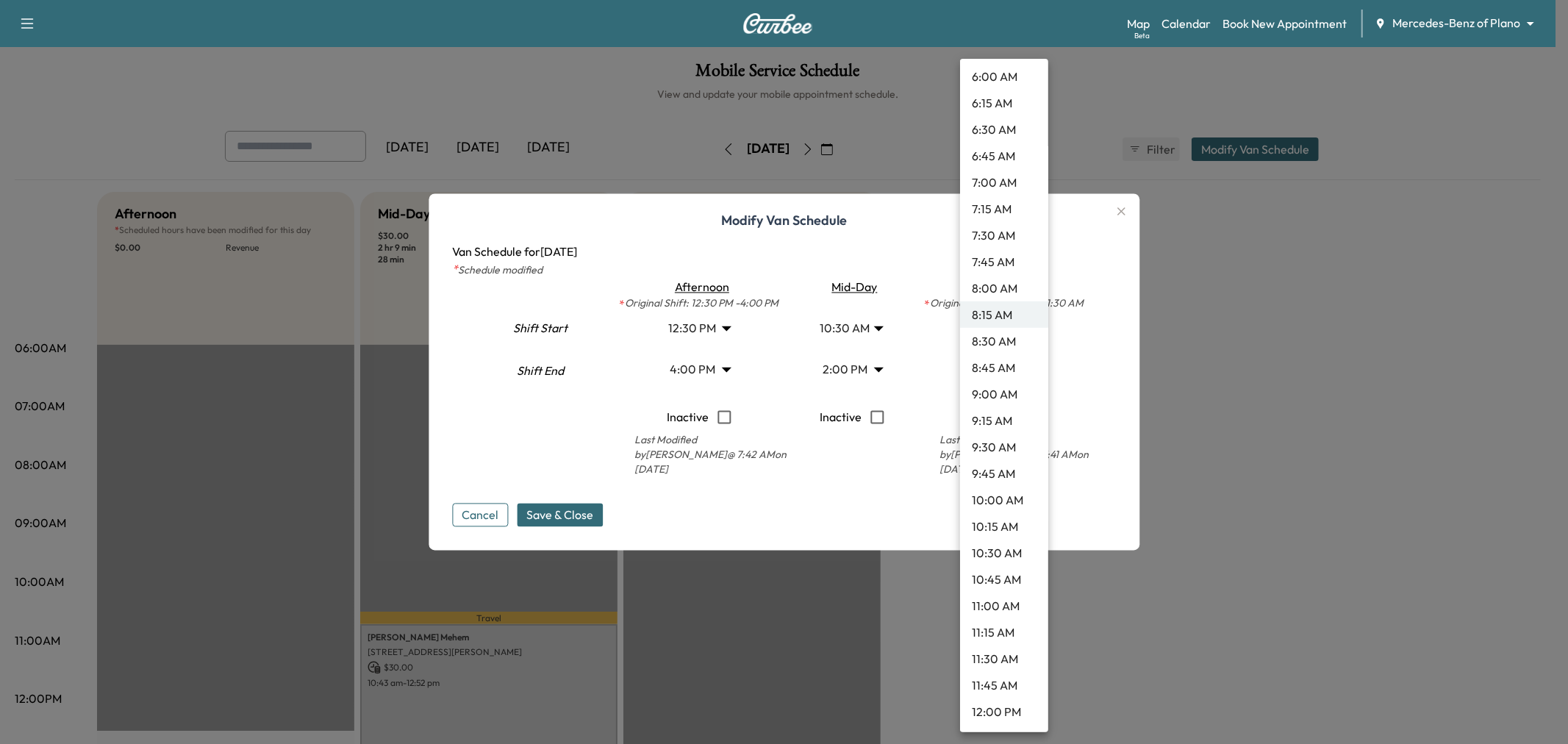
click at [1004, 579] on li "10:45 AM" at bounding box center [1003, 579] width 88 height 27
type input "*****"
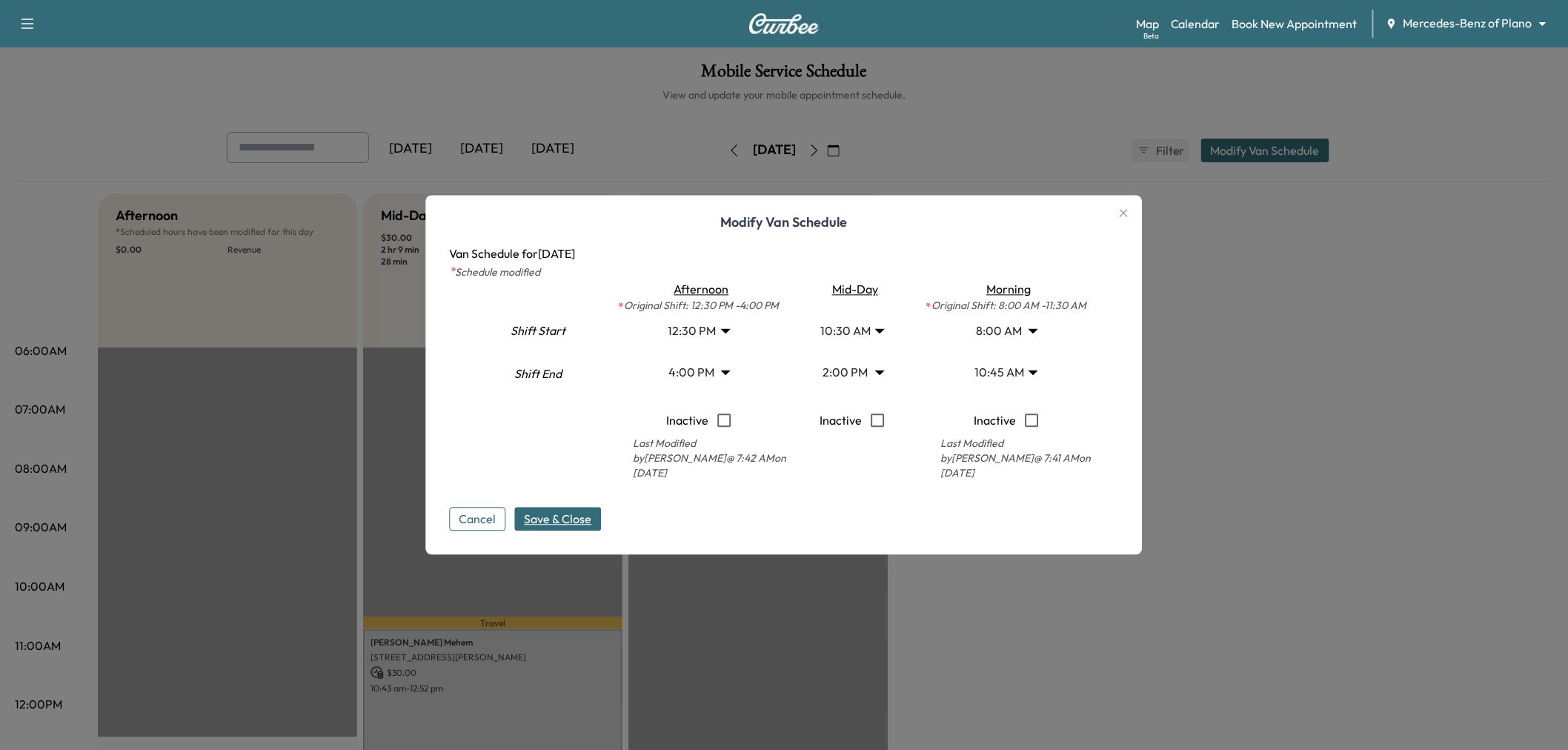
click at [591, 521] on span "Save & Close" at bounding box center [557, 519] width 67 height 18
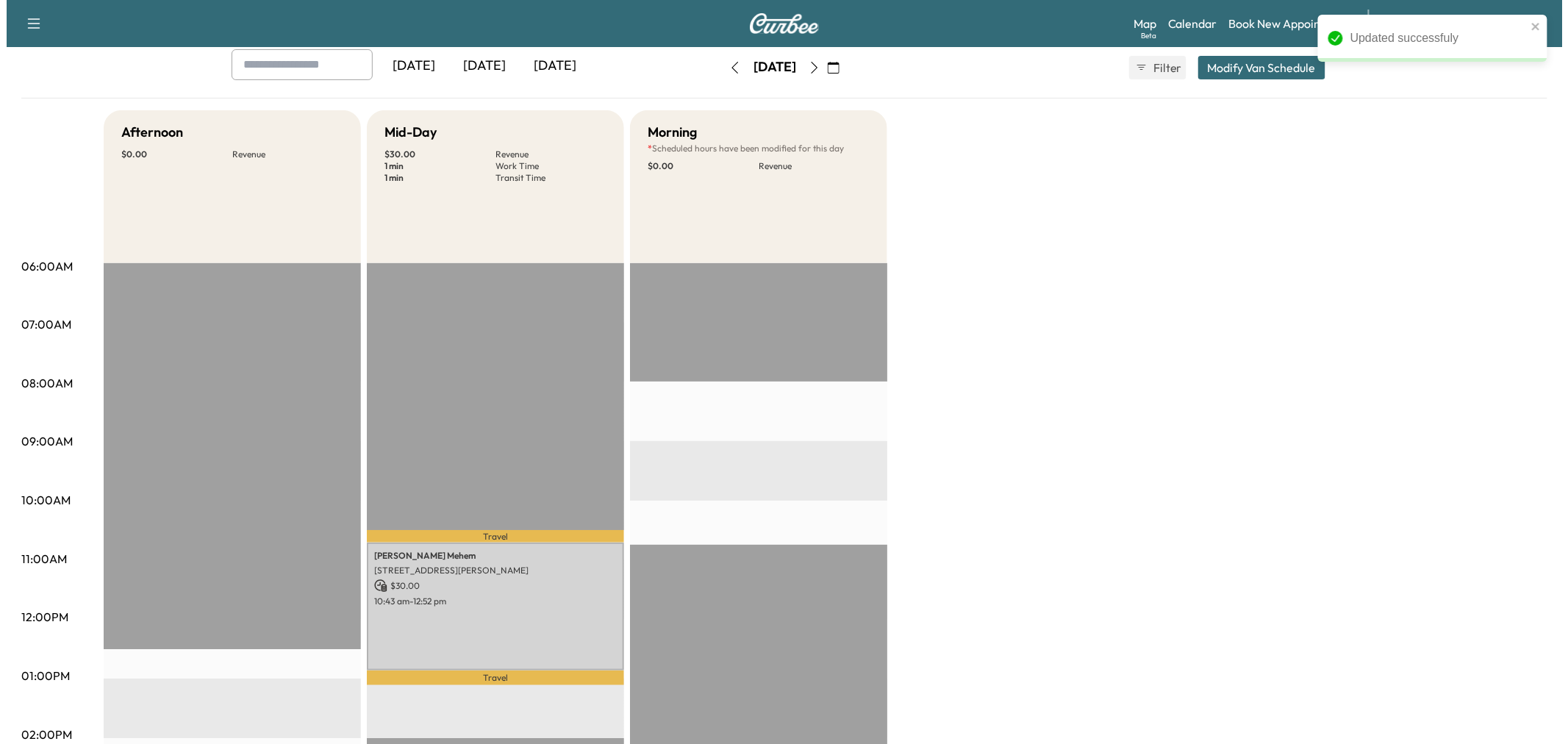
scroll to position [0, 0]
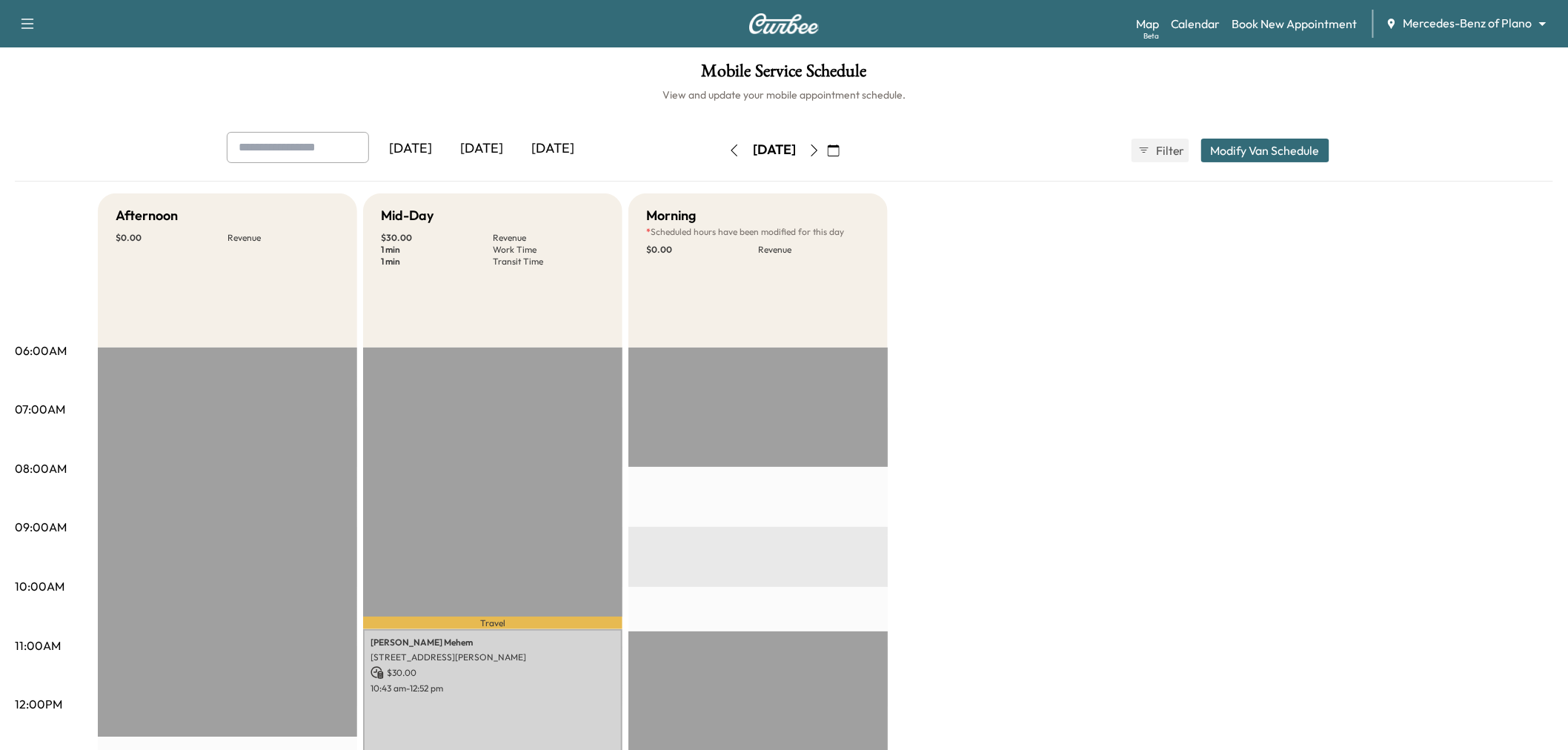
click at [818, 152] on icon "button" at bounding box center [814, 150] width 7 height 12
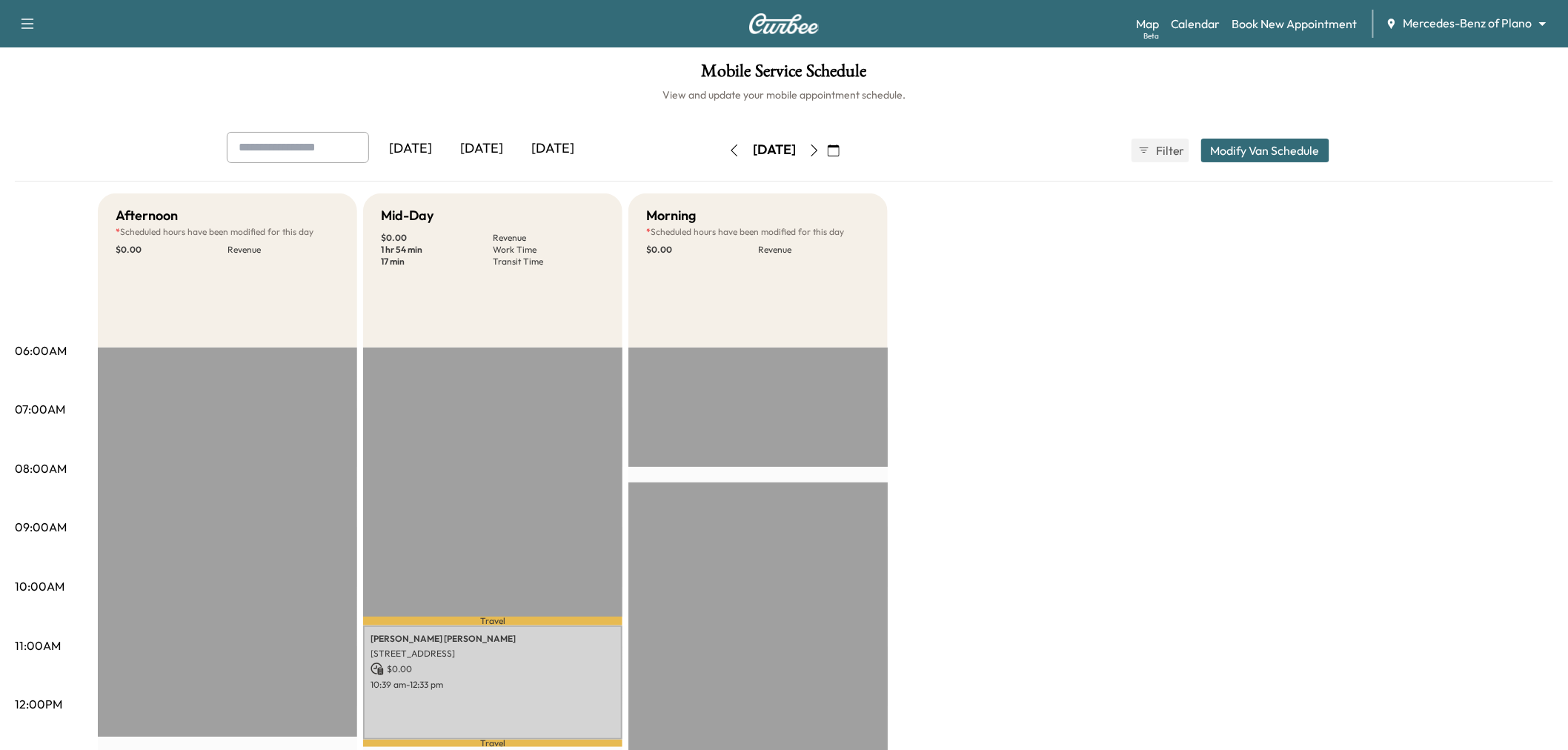
click at [1242, 153] on button "Modify Van Schedule" at bounding box center [1265, 150] width 128 height 24
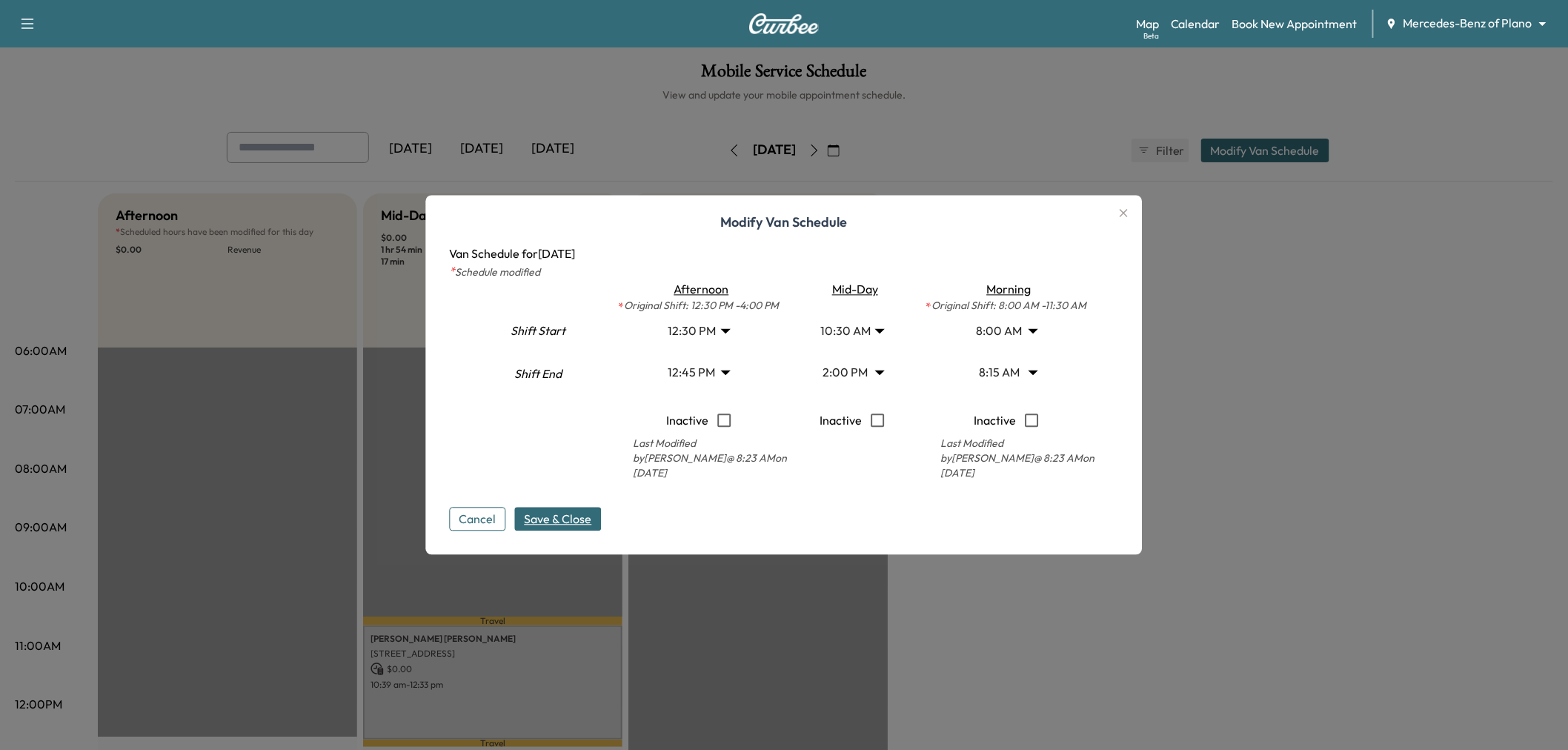
click at [701, 378] on body "Support Log Out Map Beta Calendar Book New Appointment Mercedes-Benz of Plano *…" at bounding box center [784, 375] width 1568 height 750
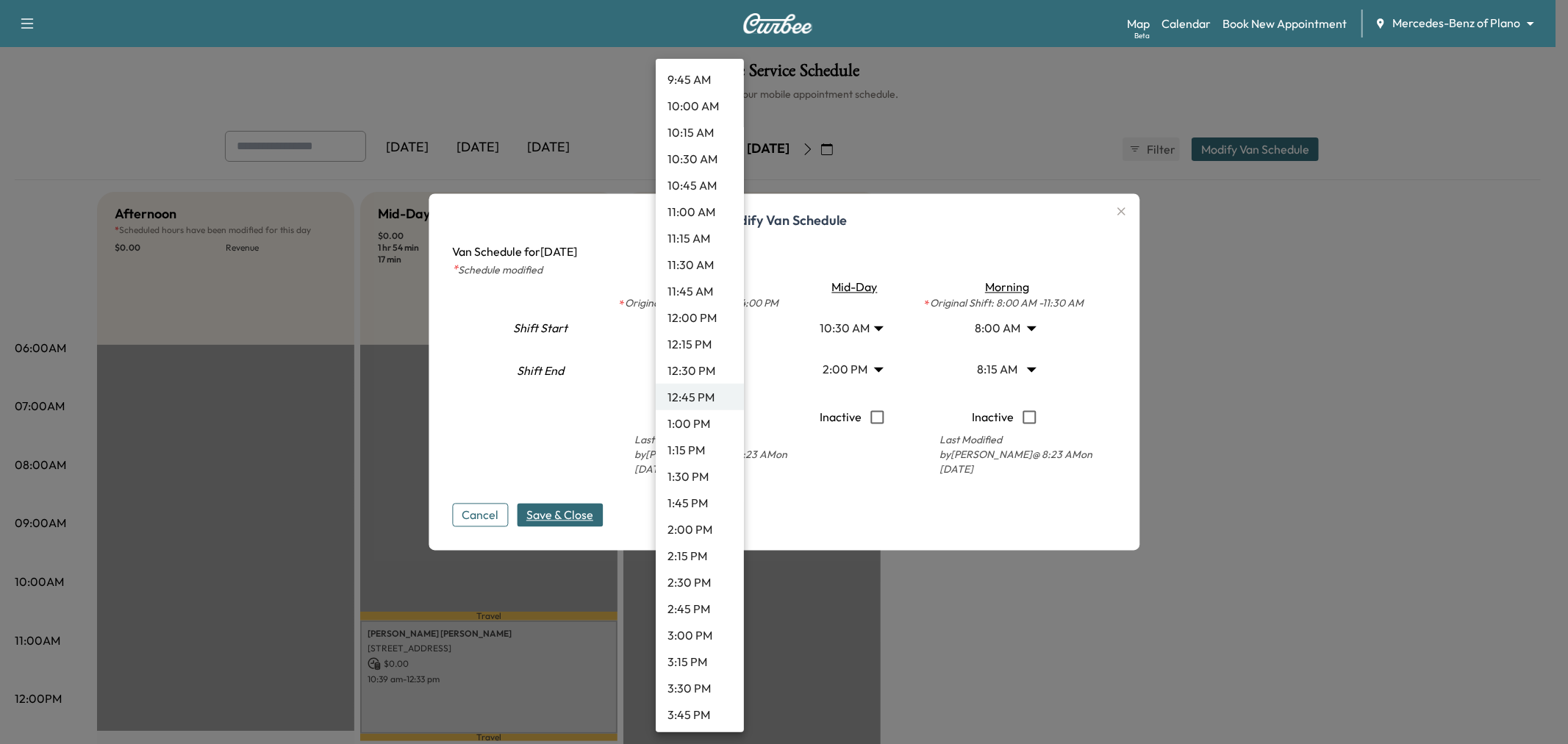
scroll to position [1221, 0]
click at [679, 578] on li "4:00 PM" at bounding box center [699, 577] width 88 height 27
type input "**"
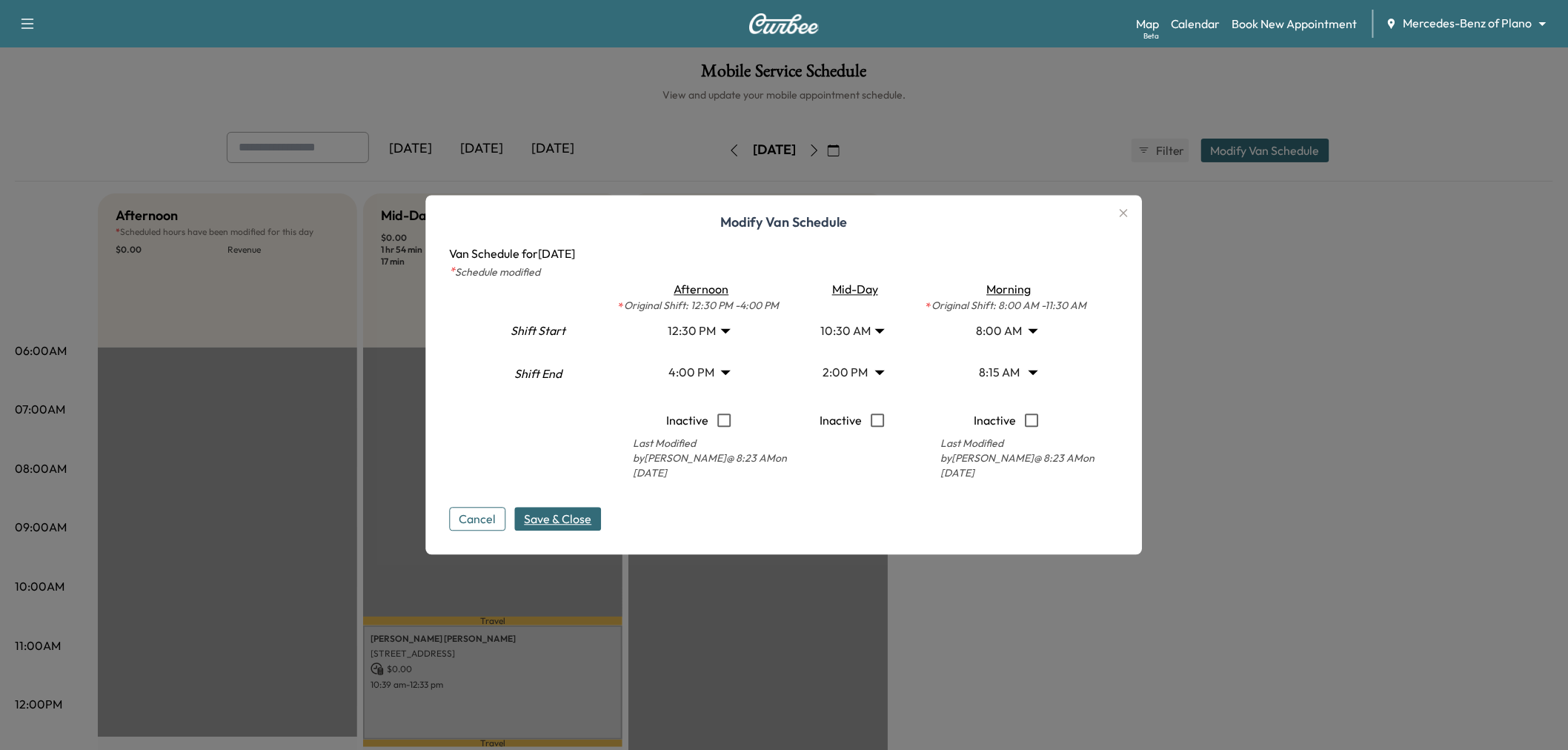
click at [997, 391] on body "Support Log Out Map Beta Calendar Book New Appointment Mercedes-Benz of Plano *…" at bounding box center [784, 375] width 1568 height 750
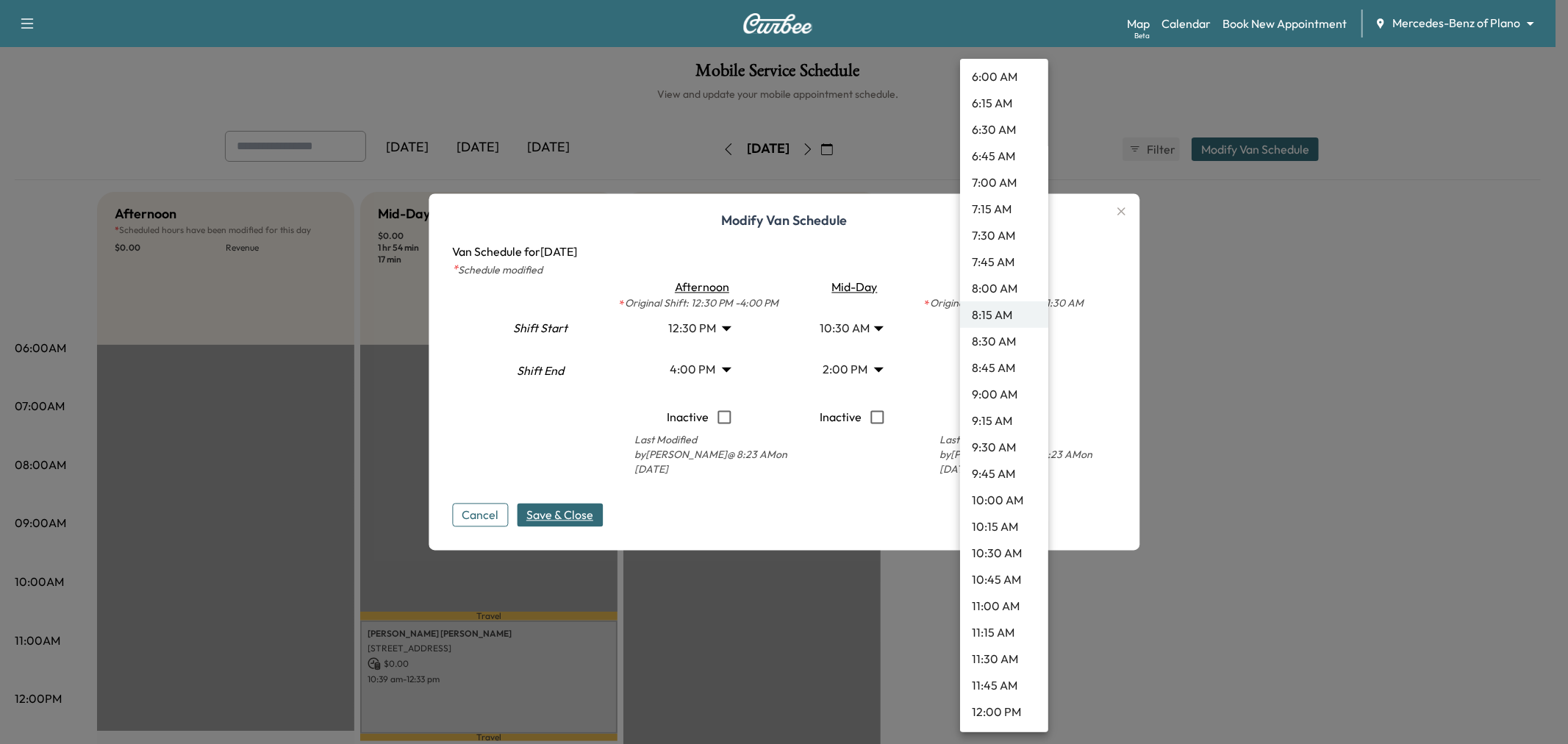
scroll to position [745, 0]
click at [1000, 603] on li "11:45 AM" at bounding box center [1003, 604] width 88 height 27
click at [1002, 374] on body "Support Log Out Map Beta Calendar Book New Appointment Mercedes-Benz of Plano *…" at bounding box center [784, 372] width 1568 height 744
click at [1000, 317] on li "11:00 AM" at bounding box center [1003, 316] width 88 height 27
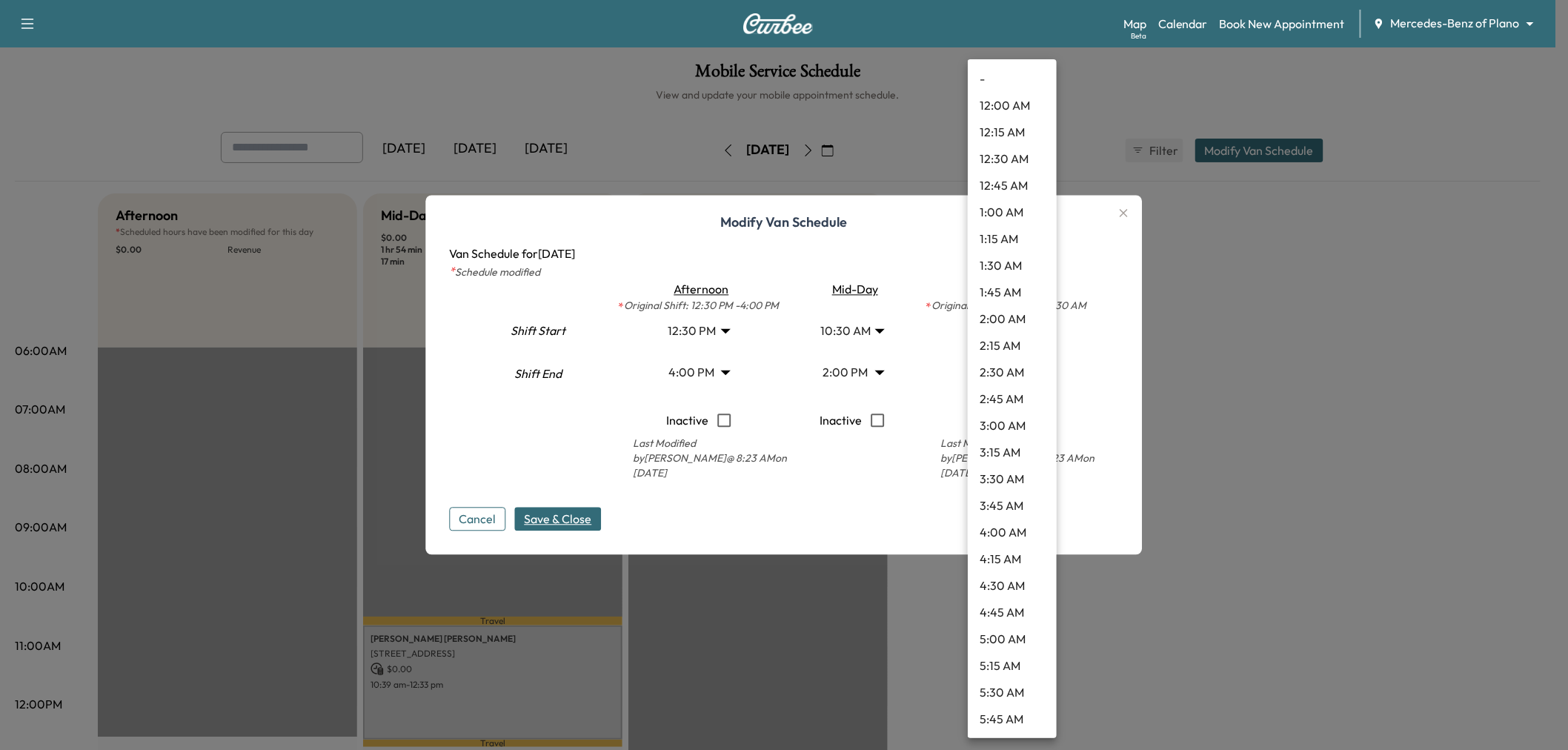
click at [994, 381] on body "Support Log Out Map Beta Calendar Book New Appointment Mercedes-Benz of Plano *…" at bounding box center [784, 375] width 1568 height 750
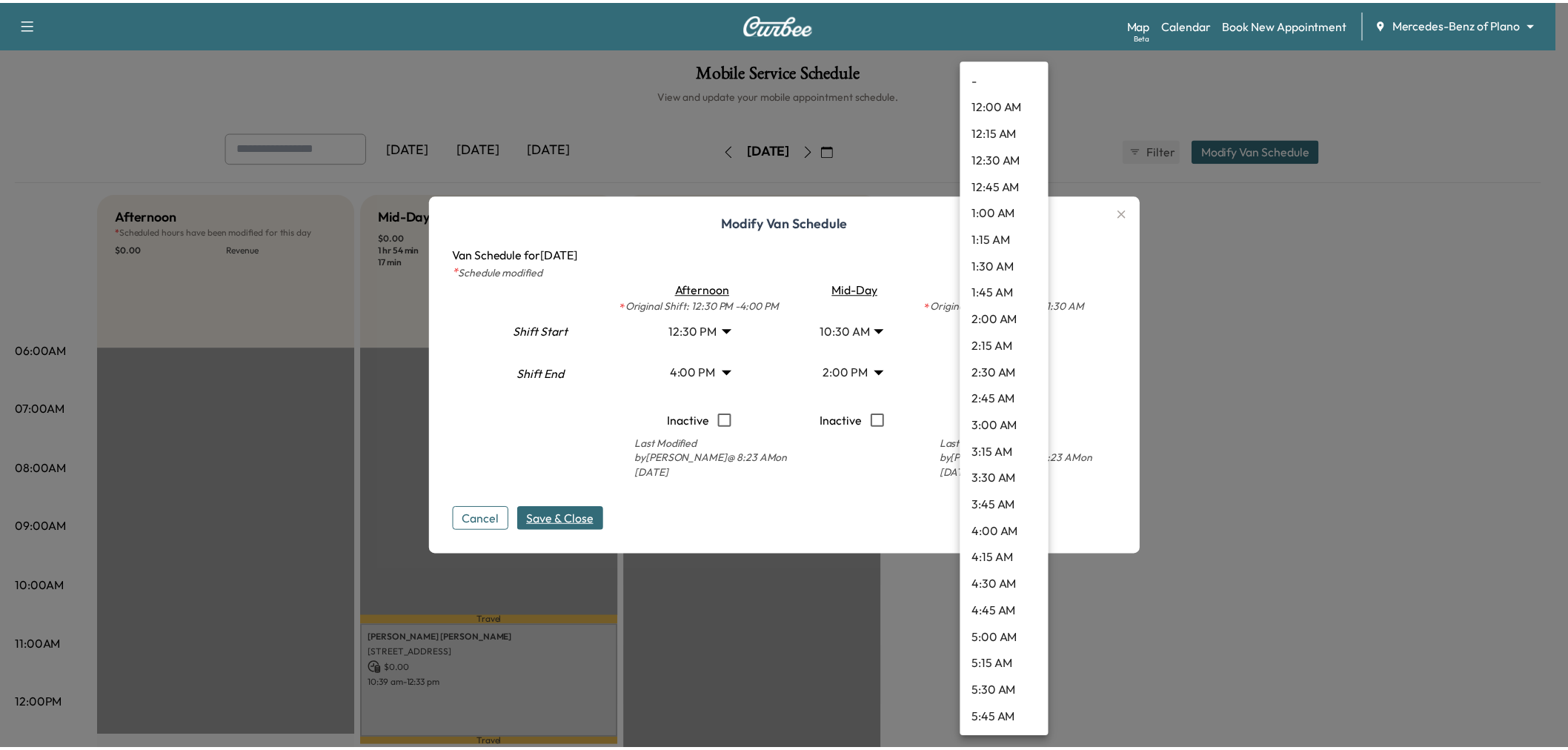
scroll to position [880, 0]
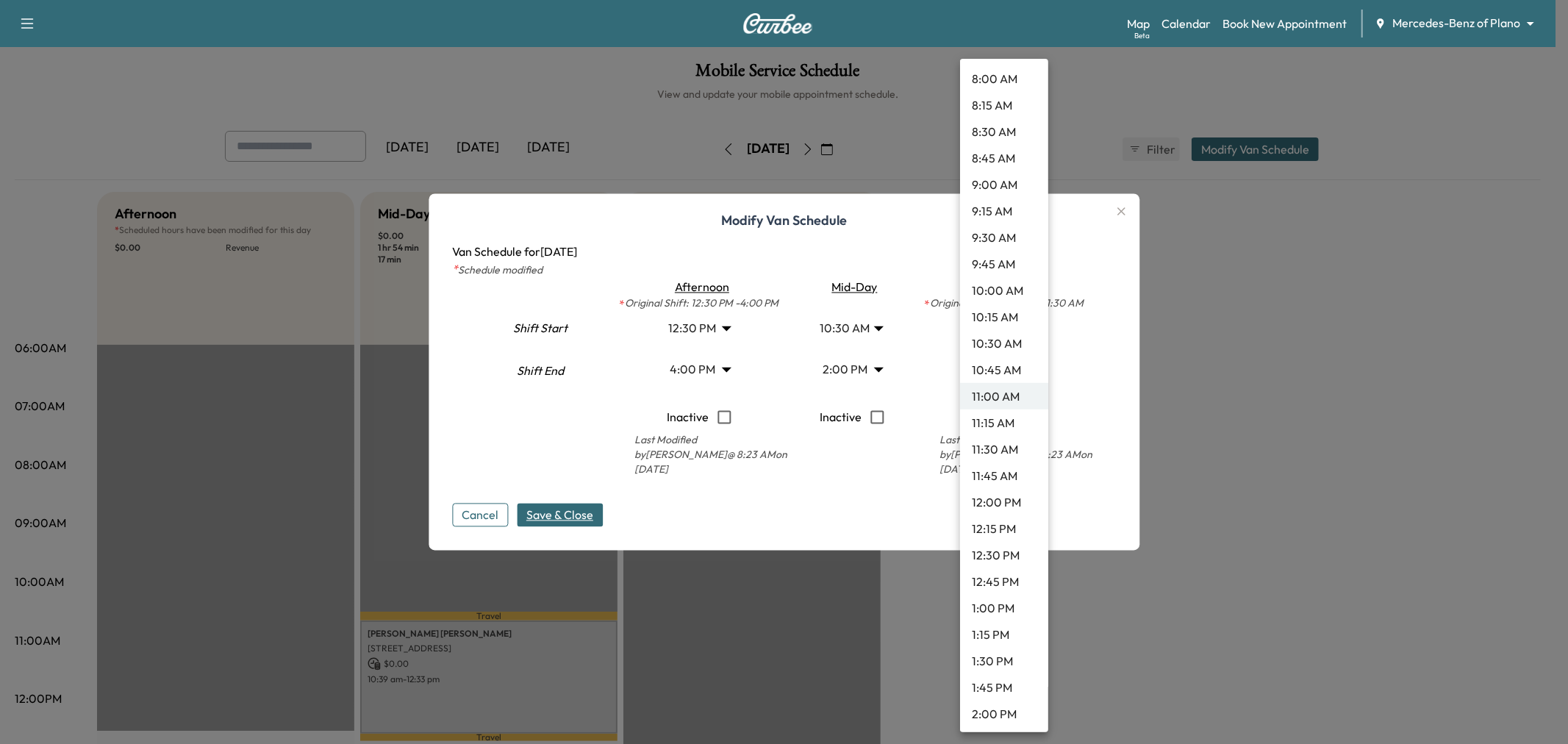
click at [991, 448] on li "11:30 AM" at bounding box center [1003, 449] width 88 height 27
type input "****"
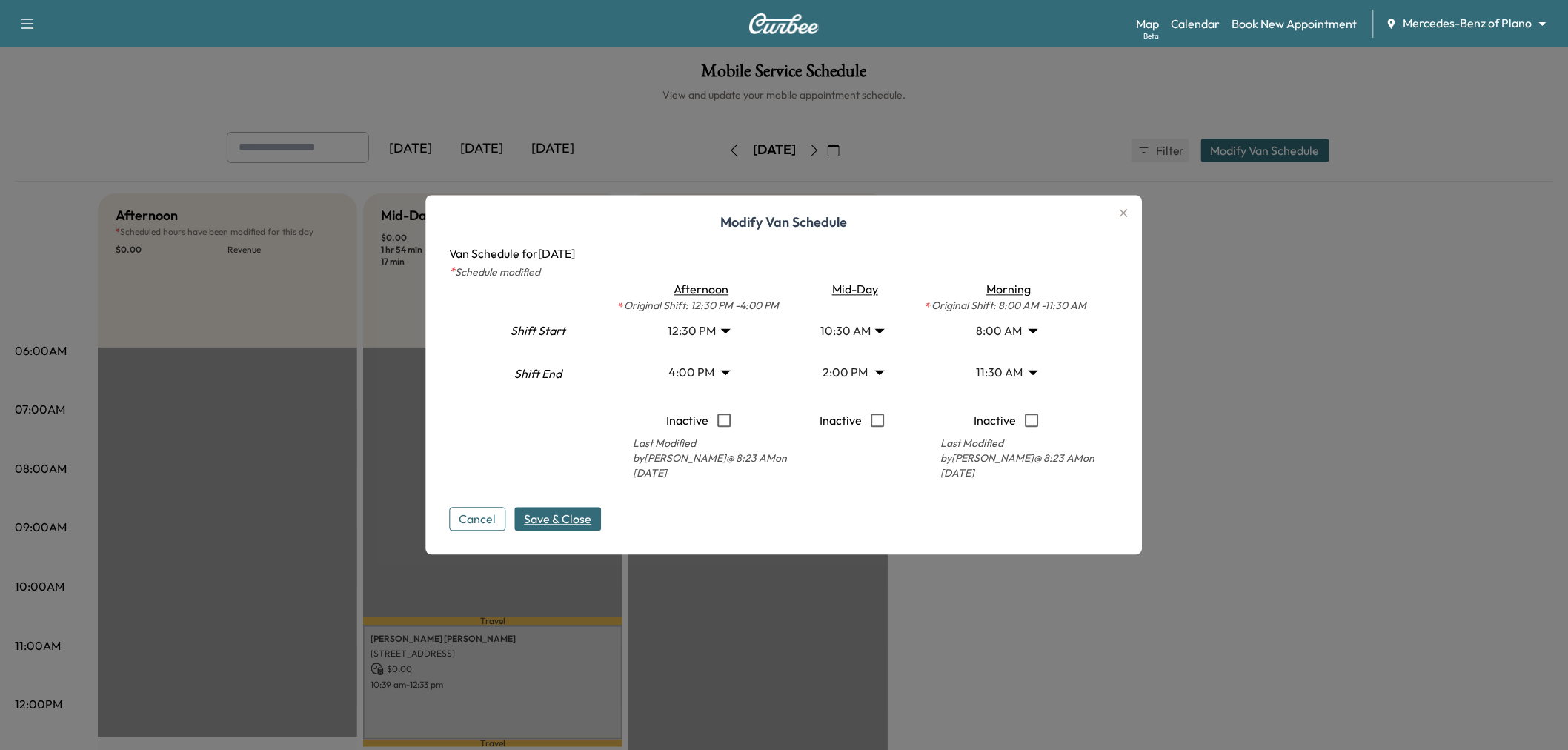
click at [558, 518] on span "Save & Close" at bounding box center [557, 519] width 67 height 18
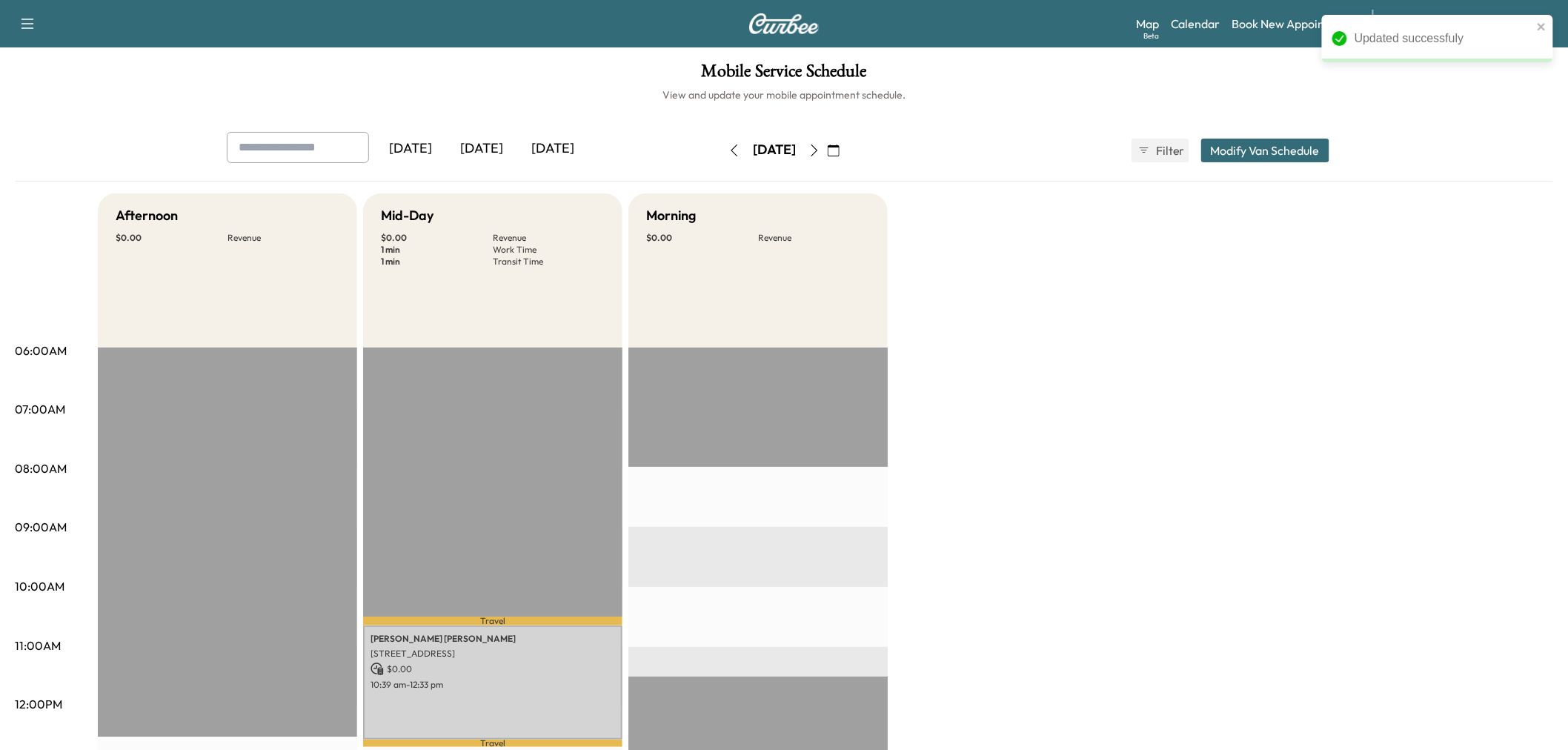
scroll to position [247, 0]
